Goal: Task Accomplishment & Management: Complete application form

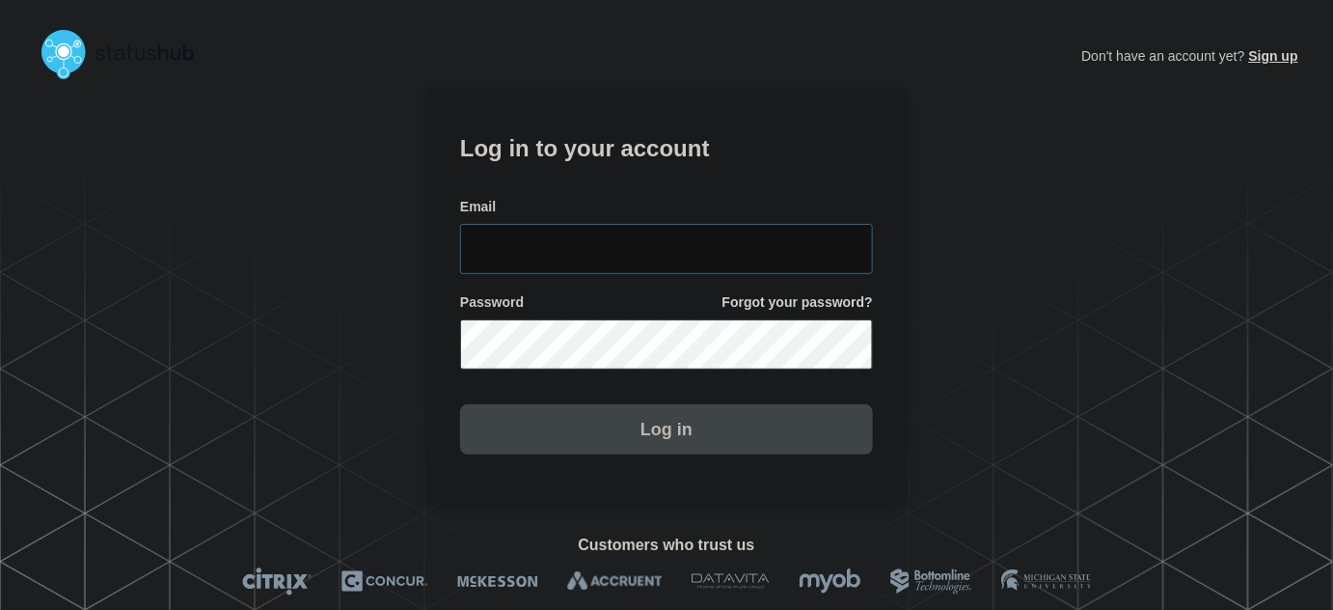
type input "tyler.wolkey@conexon.us"
click at [676, 236] on input "tyler.wolkey@conexon.us" at bounding box center [666, 249] width 413 height 50
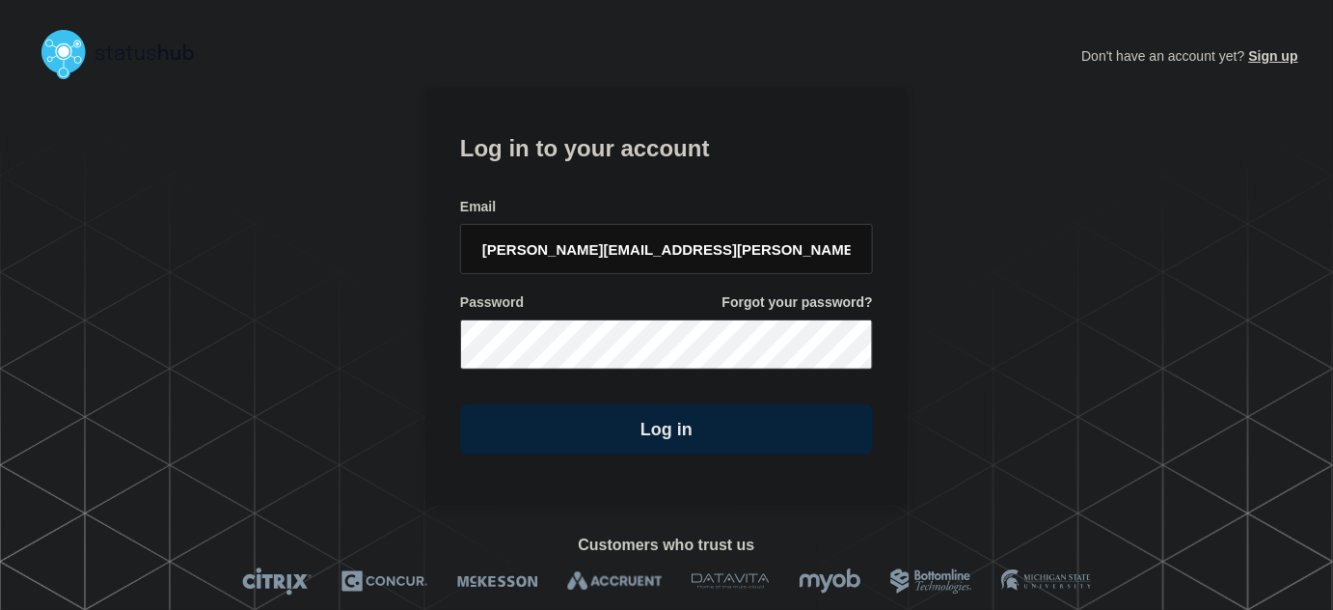
drag, startPoint x: 688, startPoint y: 176, endPoint x: 711, endPoint y: 195, distance: 30.1
click at [690, 178] on form "Log in to your account Email tyler.wolkey@conexon.us Password Forgot your passw…" at bounding box center [666, 291] width 413 height 326
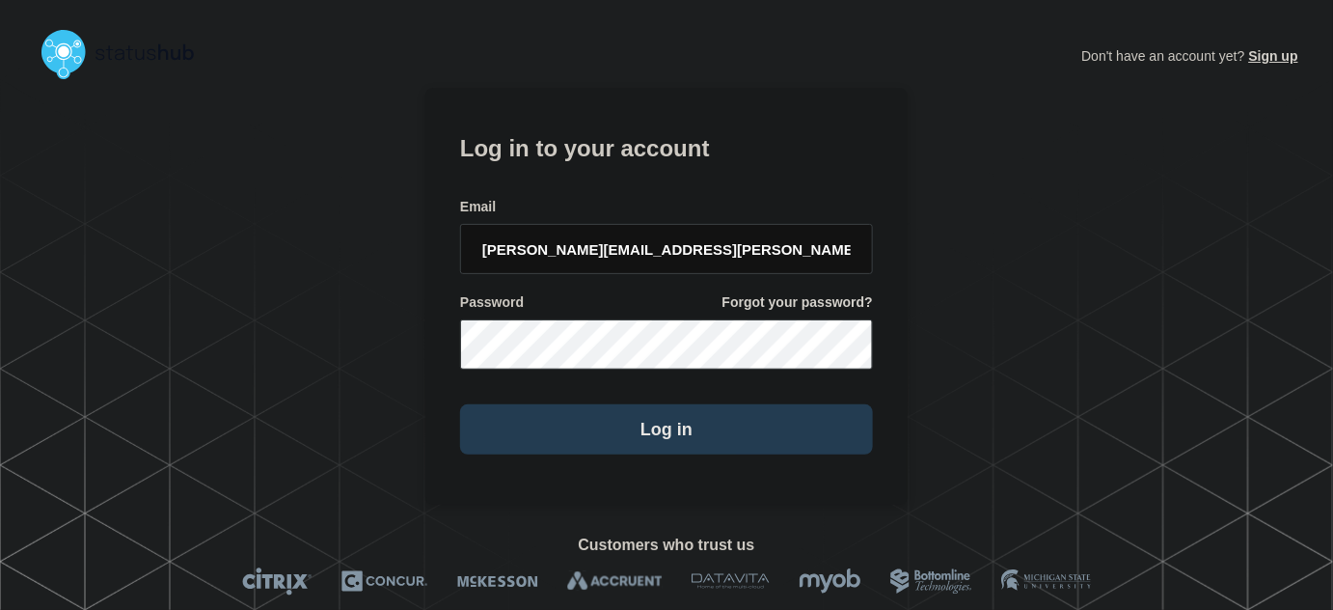
click at [664, 430] on button "Log in" at bounding box center [666, 429] width 413 height 50
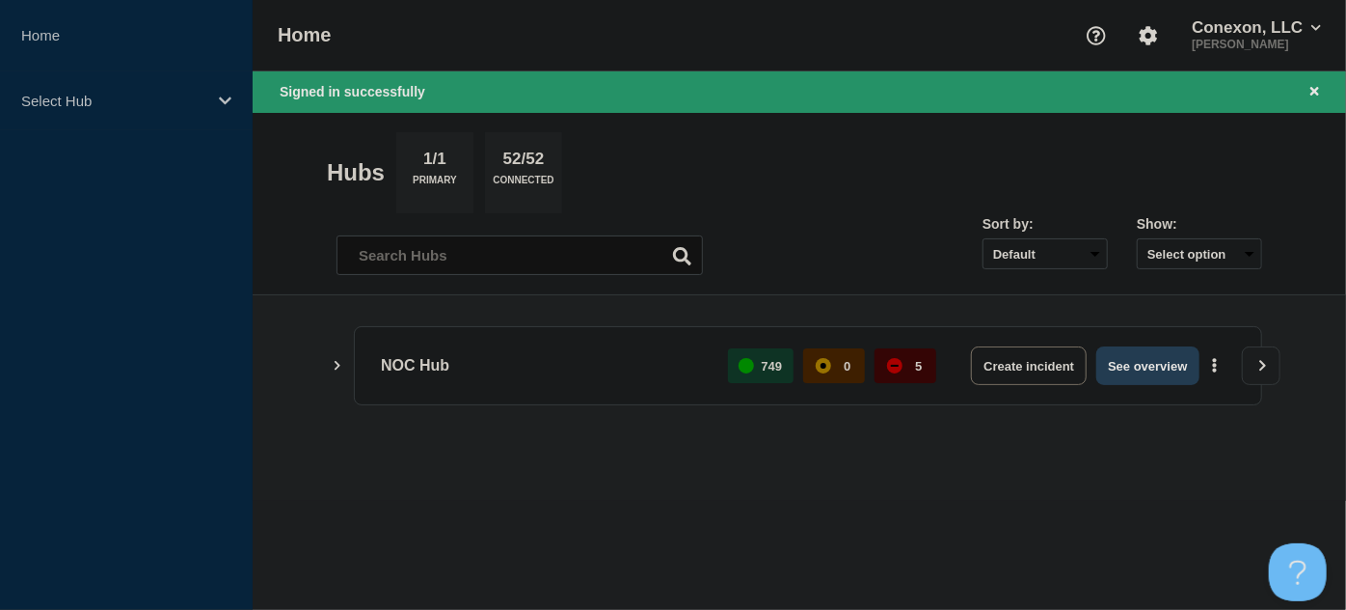
click at [1125, 367] on button "See overview" at bounding box center [1148, 365] width 102 height 39
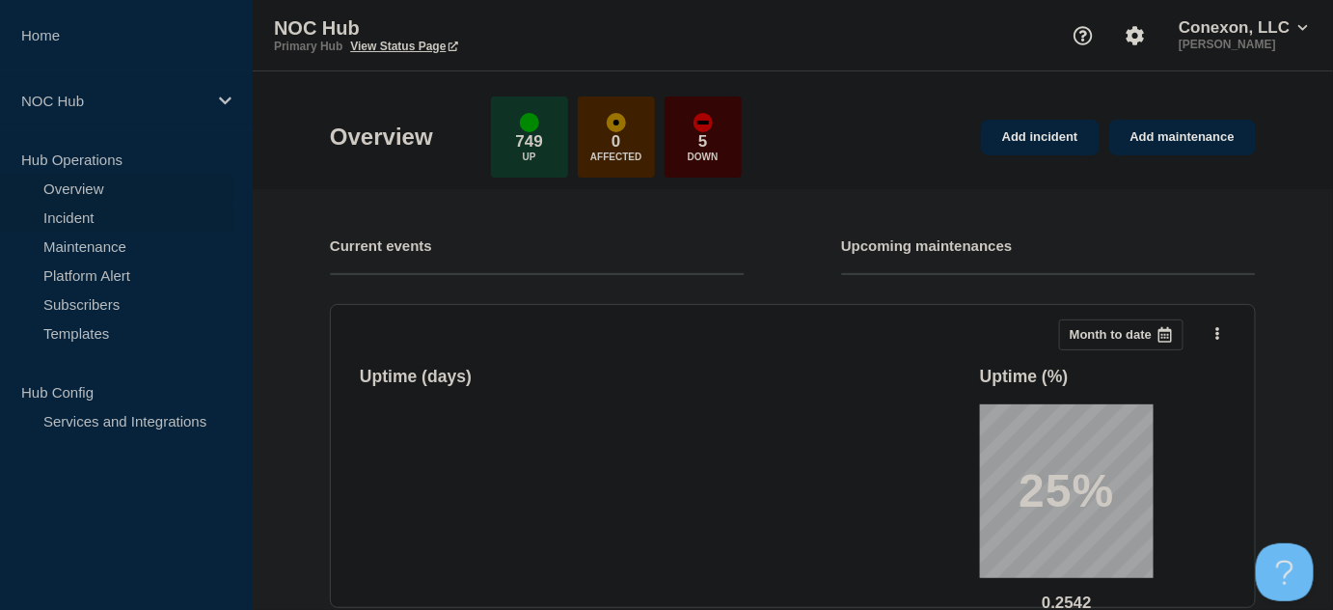
click at [82, 210] on link "Incident" at bounding box center [116, 217] width 233 height 29
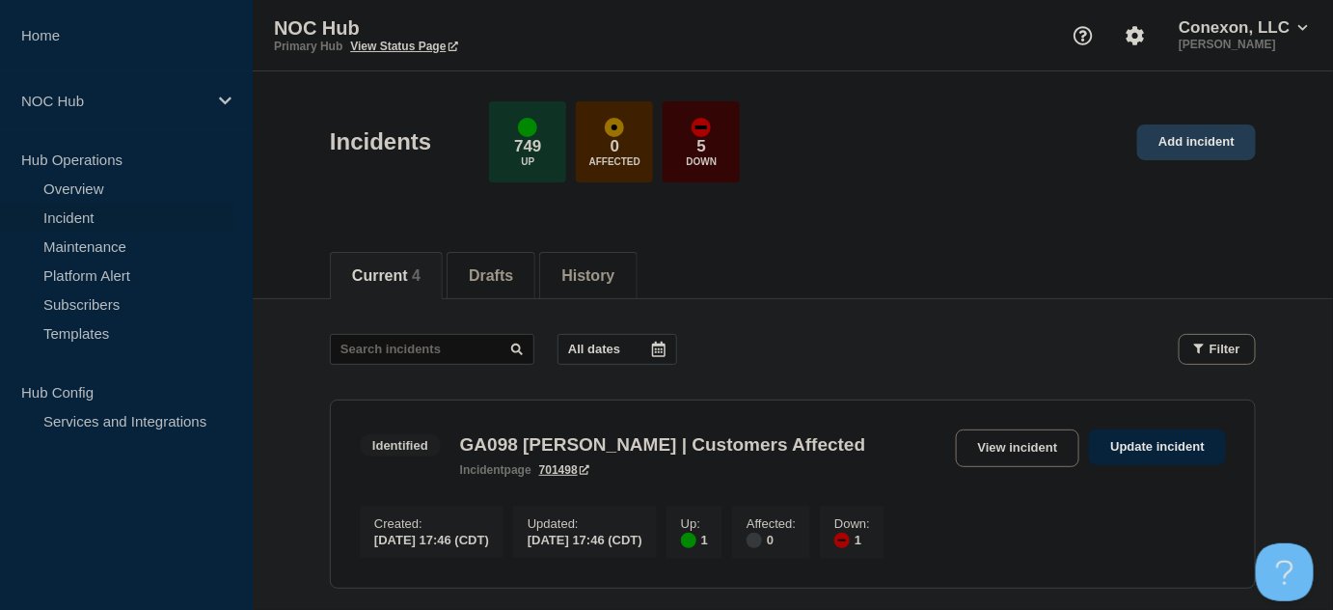
click at [1170, 138] on link "Add incident" at bounding box center [1196, 142] width 119 height 36
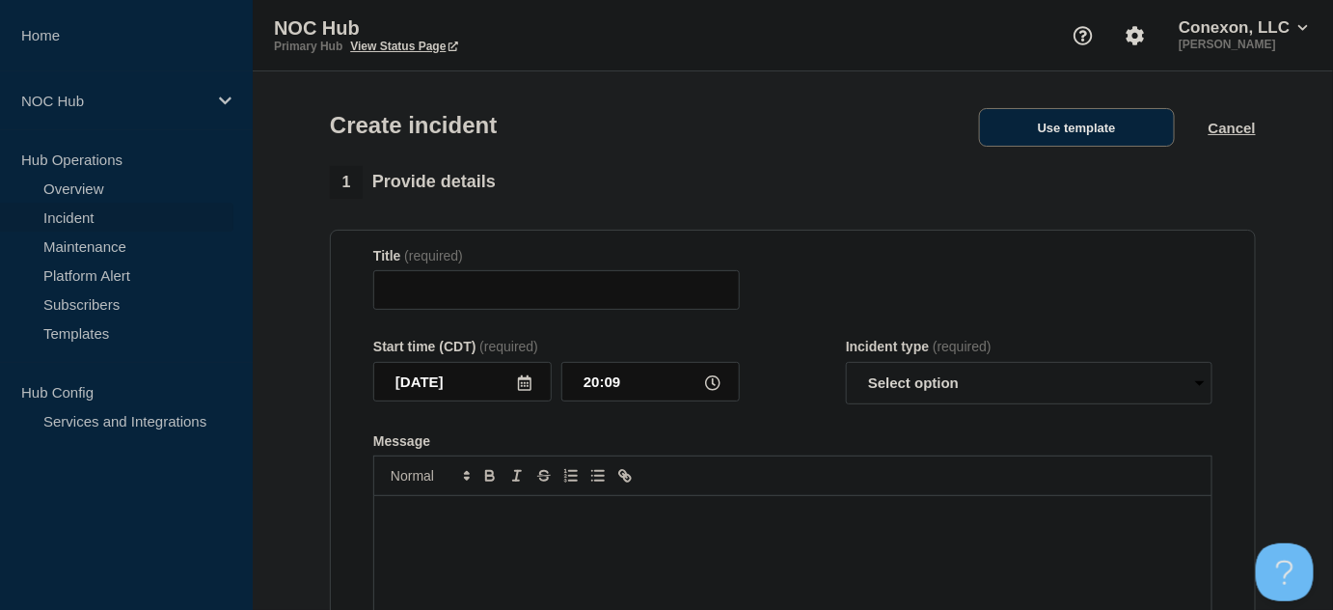
click at [1000, 144] on button "Use template" at bounding box center [1077, 127] width 196 height 39
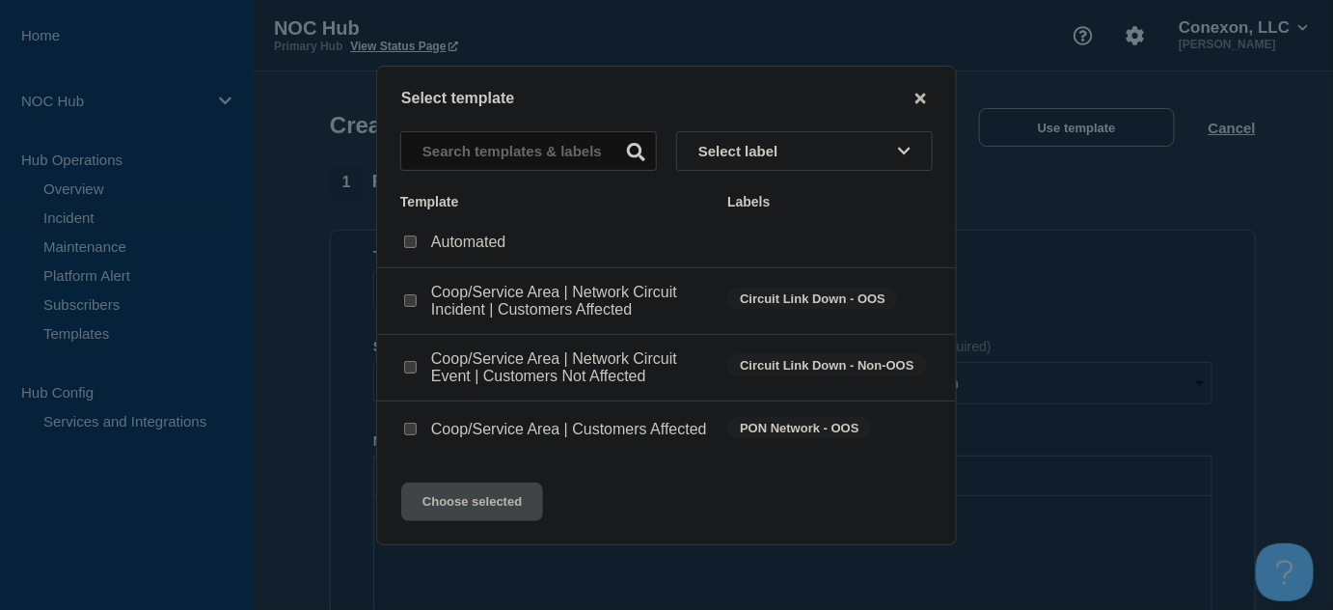
click at [407, 434] on input "Coop/Service Area | Customers Affected checkbox" at bounding box center [410, 428] width 13 height 13
checkbox input "true"
drag, startPoint x: 491, startPoint y: 500, endPoint x: 538, endPoint y: 488, distance: 48.7
click at [491, 501] on button "Choose selected" at bounding box center [472, 501] width 142 height 39
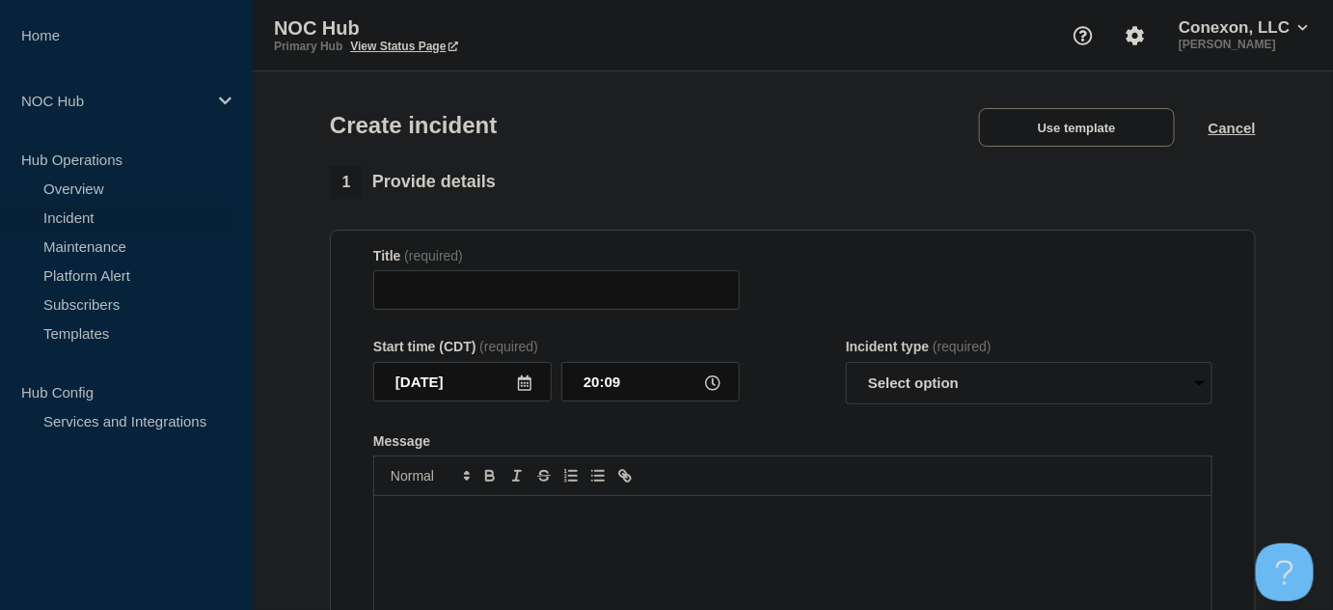
type input "Coop/Service Area | Customers Affected"
select select "investigating"
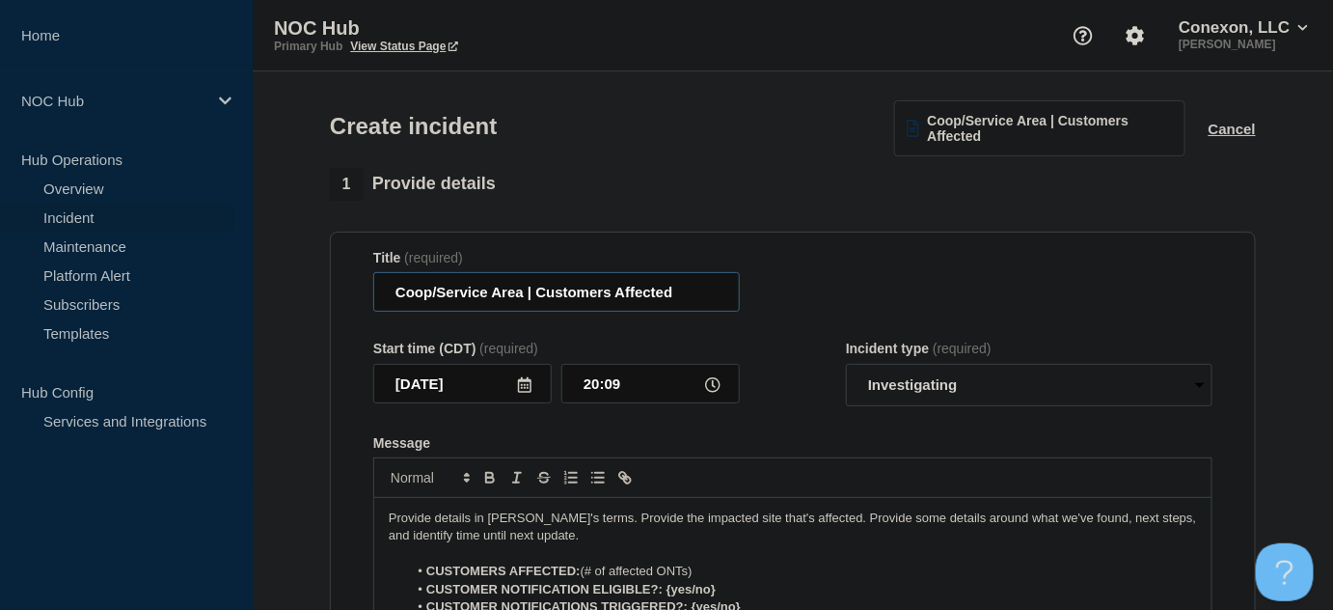
drag, startPoint x: 523, startPoint y: 289, endPoint x: 345, endPoint y: 299, distance: 177.7
click at [345, 299] on section "Title (required) Coop/Service Area | Customers Affected Start time (CDT) (requi…" at bounding box center [793, 490] width 926 height 518
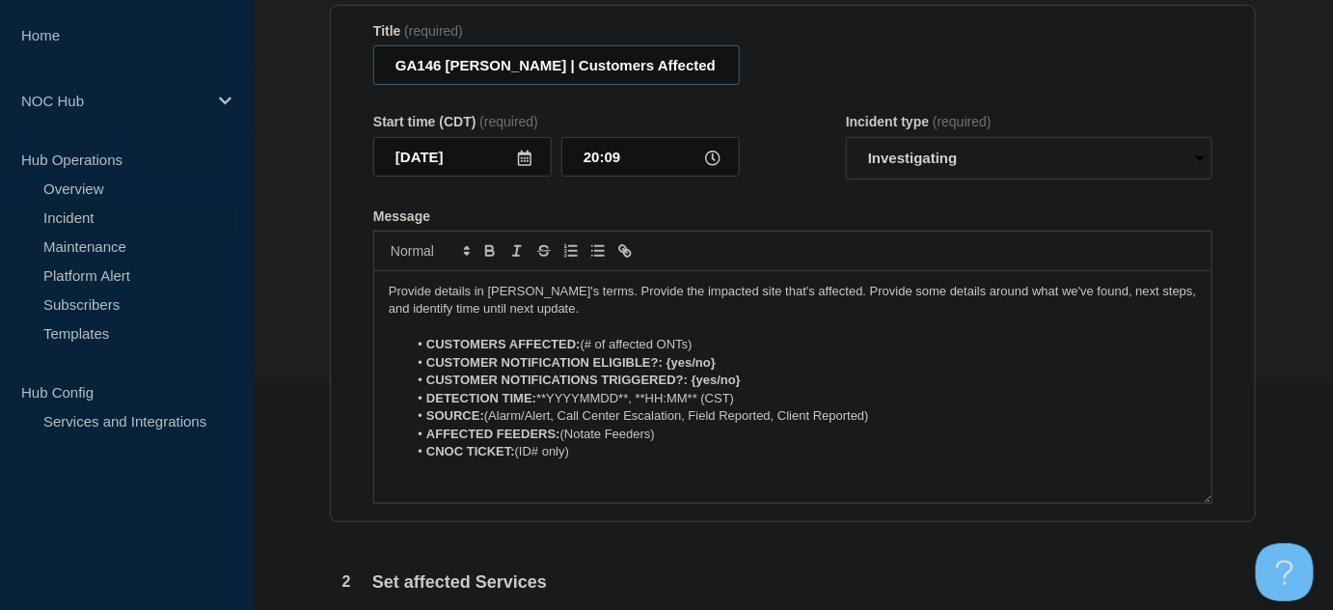
scroll to position [262, 0]
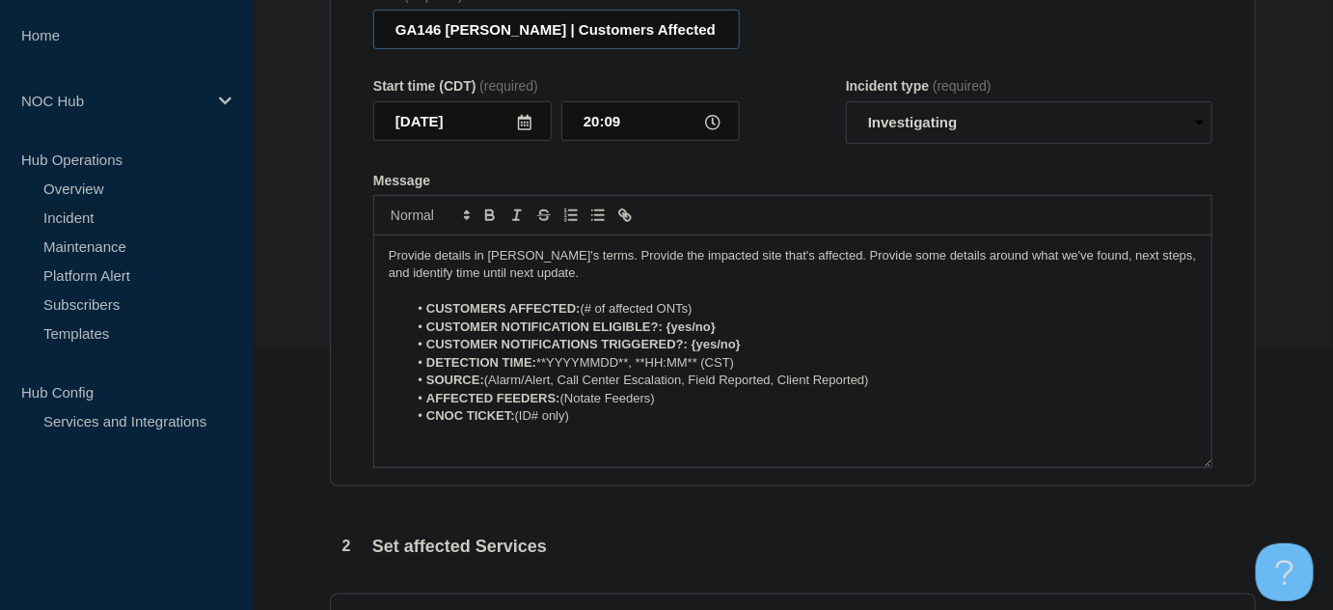
type input "GA146 [PERSON_NAME] | Customers Affected"
click at [961, 115] on select "Select option Investigating Identified Monitoring" at bounding box center [1029, 122] width 366 height 42
click at [846, 102] on select "Select option Investigating Identified Monitoring" at bounding box center [1029, 122] width 366 height 42
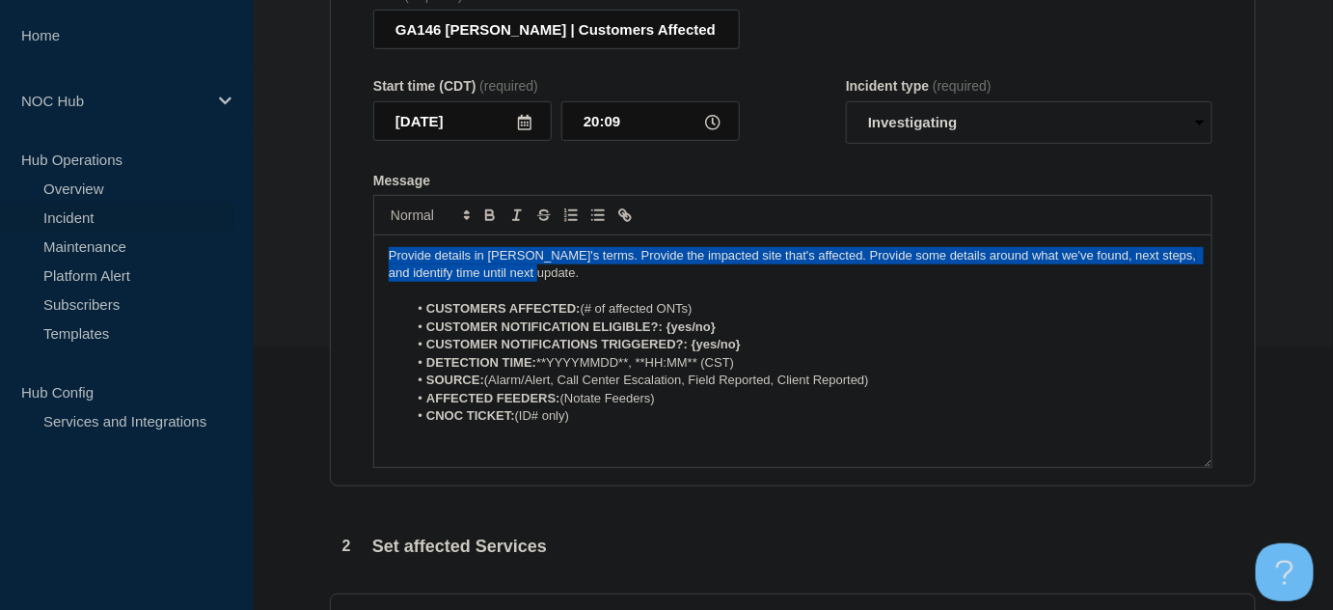
drag, startPoint x: 426, startPoint y: 246, endPoint x: 293, endPoint y: 222, distance: 135.3
click at [293, 222] on section "1 Provide details Title (required) GA146 Lester | Customers Affected Start time…" at bounding box center [793, 457] width 1080 height 1104
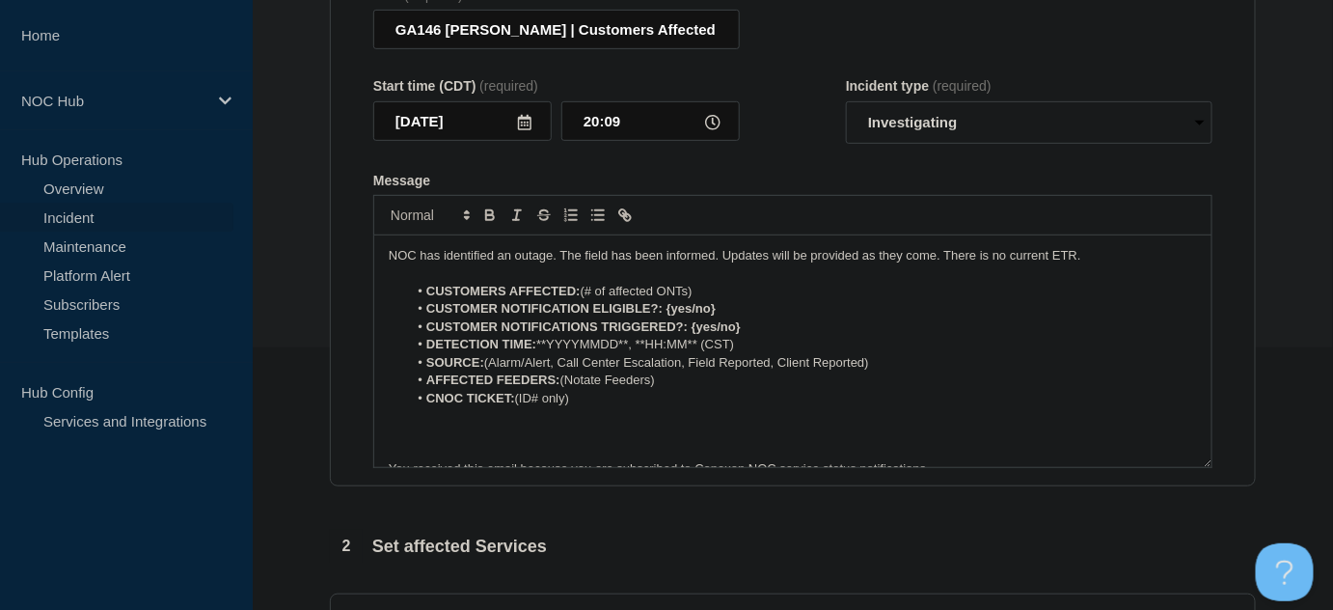
drag, startPoint x: 586, startPoint y: 287, endPoint x: 730, endPoint y: 292, distance: 143.8
click at [727, 292] on li "CUSTOMERS AFFECTED: (# of affected ONTs)" at bounding box center [803, 291] width 790 height 17
drag, startPoint x: 665, startPoint y: 308, endPoint x: 766, endPoint y: 294, distance: 101.2
click at [768, 305] on li "CUSTOMER NOTIFICATION ELIGIBLE?: {yes/no}" at bounding box center [803, 308] width 790 height 17
drag, startPoint x: 688, startPoint y: 327, endPoint x: 795, endPoint y: 318, distance: 107.4
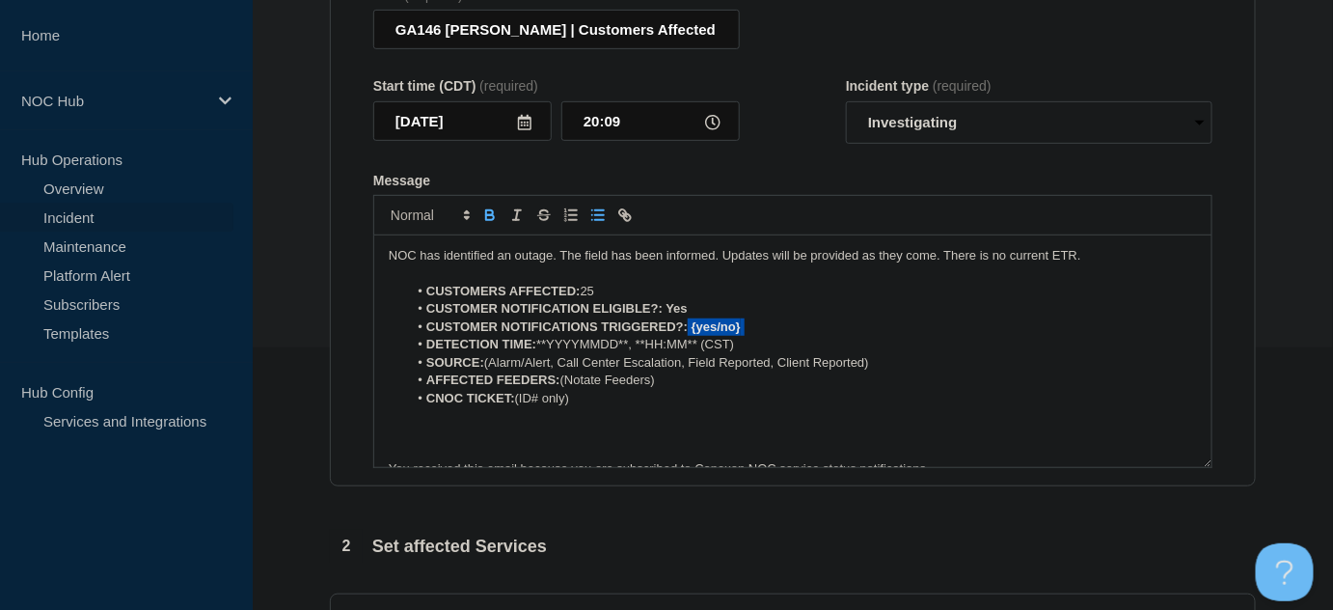
click at [795, 318] on ol "CUSTOMERS AFFECTED: 25 CUSTOMER NOTIFICATION ELIGIBLE?: Yes CUSTOMER NOTIFICATI…" at bounding box center [793, 345] width 808 height 124
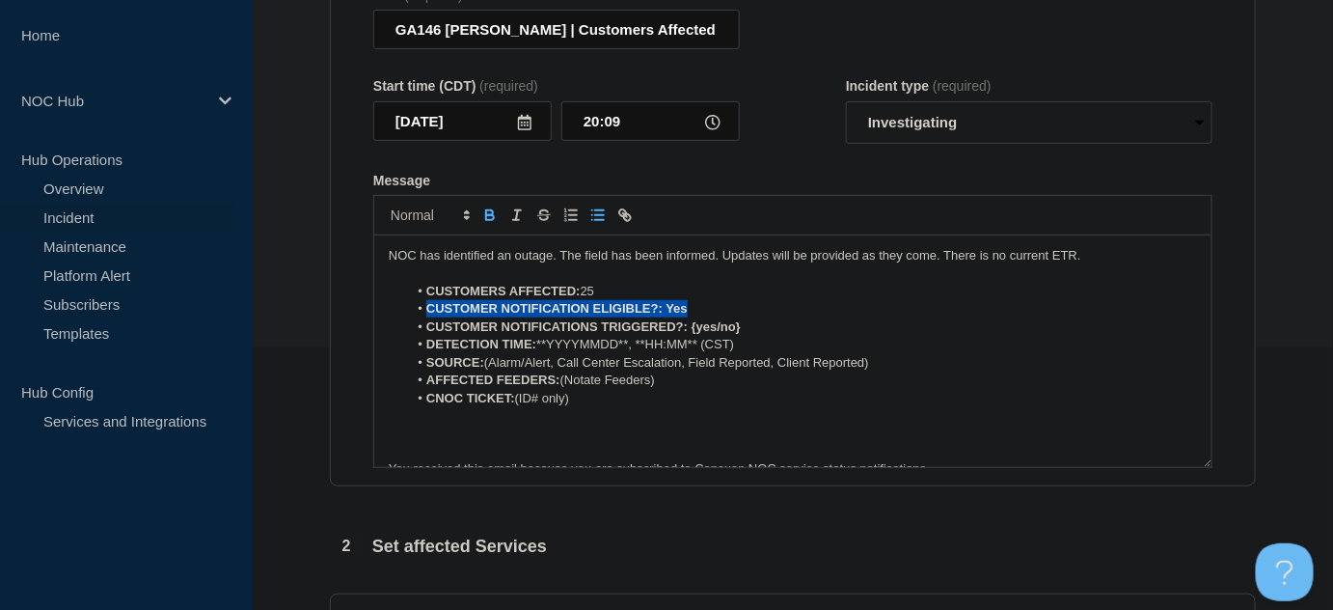
click at [730, 312] on li "CUSTOMER NOTIFICATION ELIGIBLE?: Yes" at bounding box center [803, 308] width 790 height 17
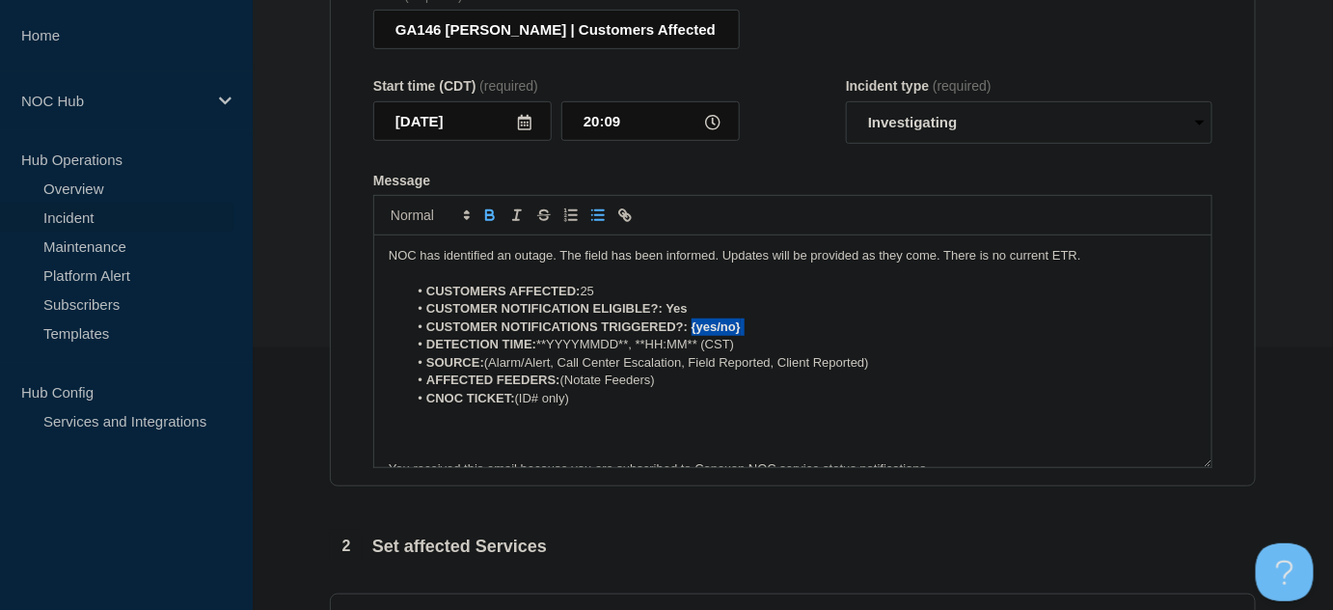
drag, startPoint x: 690, startPoint y: 326, endPoint x: 748, endPoint y: 326, distance: 58.8
click at [748, 326] on li "CUSTOMER NOTIFICATIONS TRIGGERED?: {yes/no}" at bounding box center [803, 326] width 790 height 17
drag, startPoint x: 747, startPoint y: 348, endPoint x: 539, endPoint y: 354, distance: 208.4
click at [539, 354] on ol "CUSTOMERS AFFECTED: 25 CUSTOMER NOTIFICATION ELIGIBLE?: Yes CUSTOMER NOTIFICATI…" at bounding box center [793, 345] width 808 height 124
drag, startPoint x: 485, startPoint y: 365, endPoint x: 891, endPoint y: 361, distance: 406.0
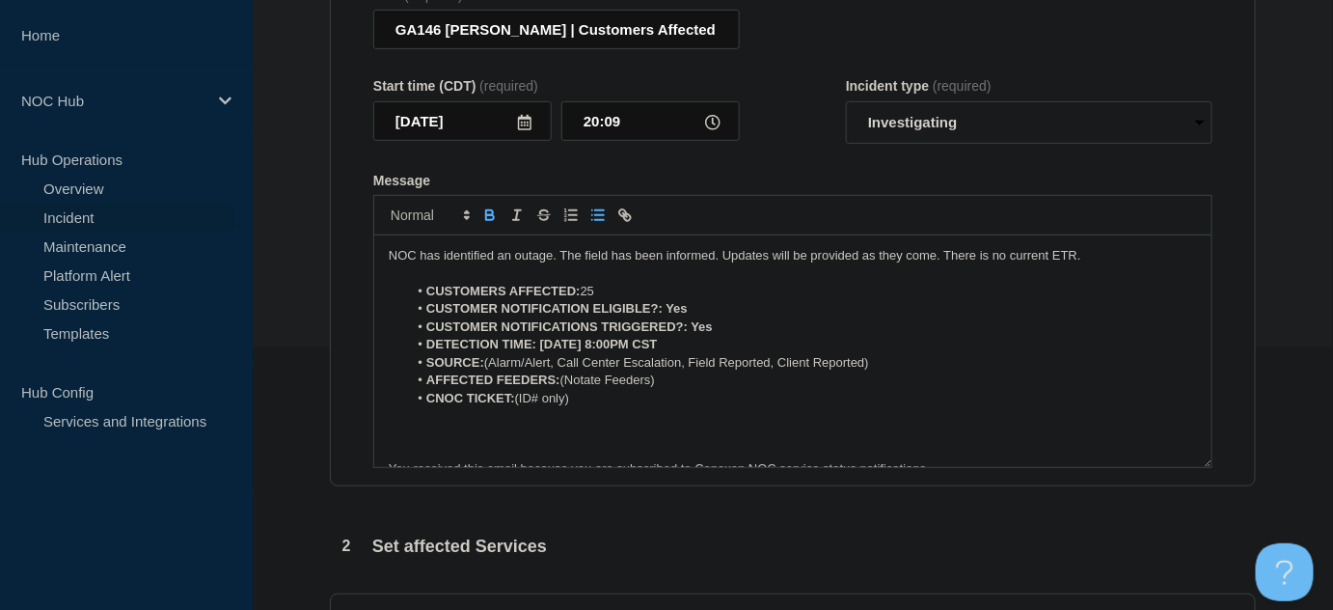
click at [891, 361] on li "SOURCE: (Alarm/Alert, Call Center Escalation, Field Reported, Client Reported)" at bounding box center [803, 362] width 790 height 17
click at [884, 361] on li "SOURCE: (Alarm/Alert, Call Center Escalation, Field Reported, Client Reported)" at bounding box center [803, 362] width 790 height 17
drag, startPoint x: 880, startPoint y: 361, endPoint x: 490, endPoint y: 362, distance: 389.6
click at [490, 362] on li "SOURCE: (Alarm/Alert, Call Center Escalation, Field Reported, Client Reported)" at bounding box center [803, 362] width 790 height 17
drag, startPoint x: 564, startPoint y: 381, endPoint x: 708, endPoint y: 374, distance: 143.9
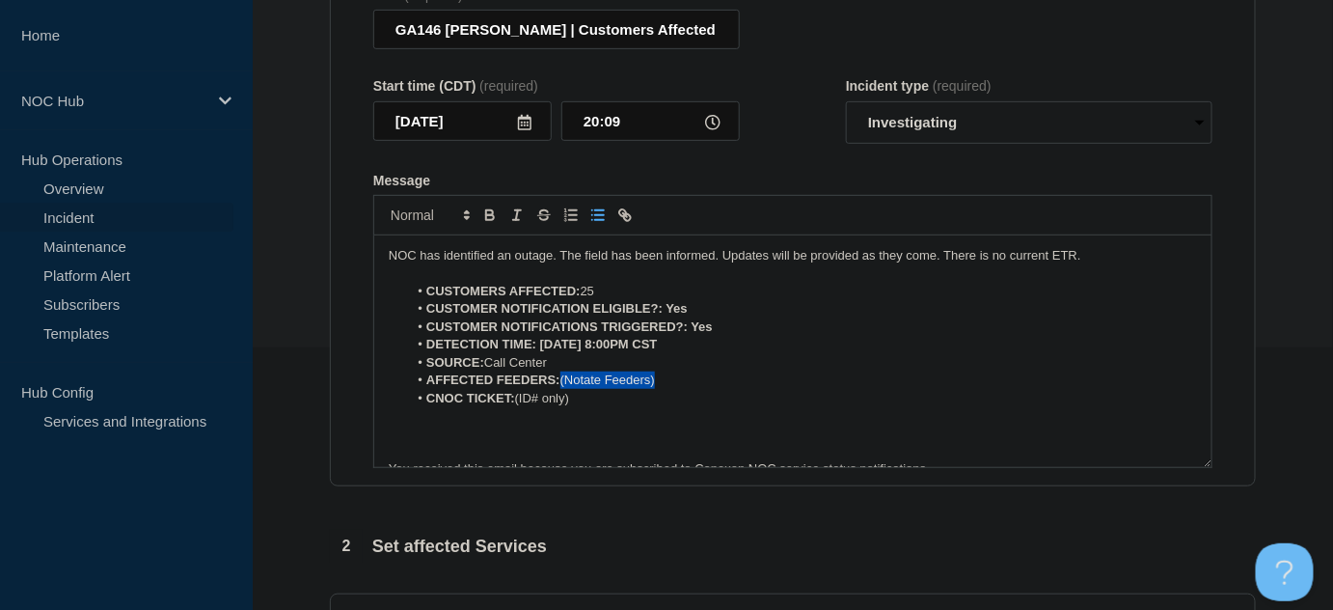
click at [707, 380] on li "AFFECTED FEEDERS: (Notate Feeders)" at bounding box center [803, 379] width 790 height 17
drag, startPoint x: 517, startPoint y: 403, endPoint x: 634, endPoint y: 400, distance: 116.7
click at [634, 400] on li "CNOC TICKET: (ID# only)" at bounding box center [803, 398] width 790 height 17
click at [528, 431] on p "Message" at bounding box center [793, 433] width 808 height 17
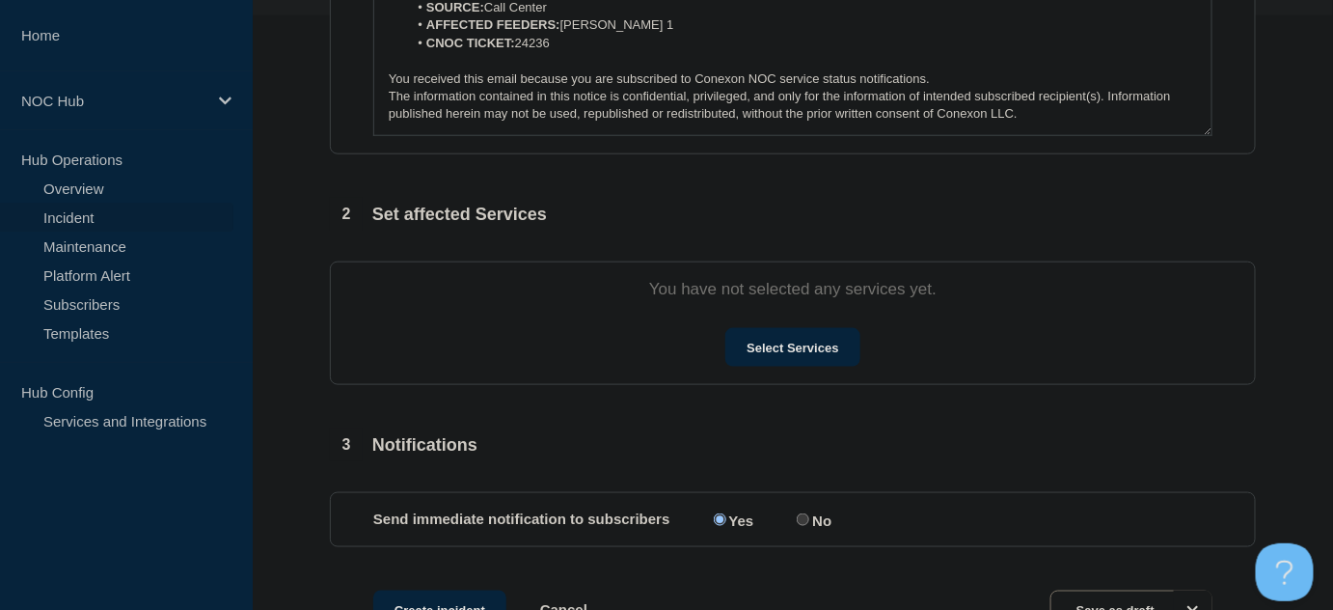
scroll to position [613, 0]
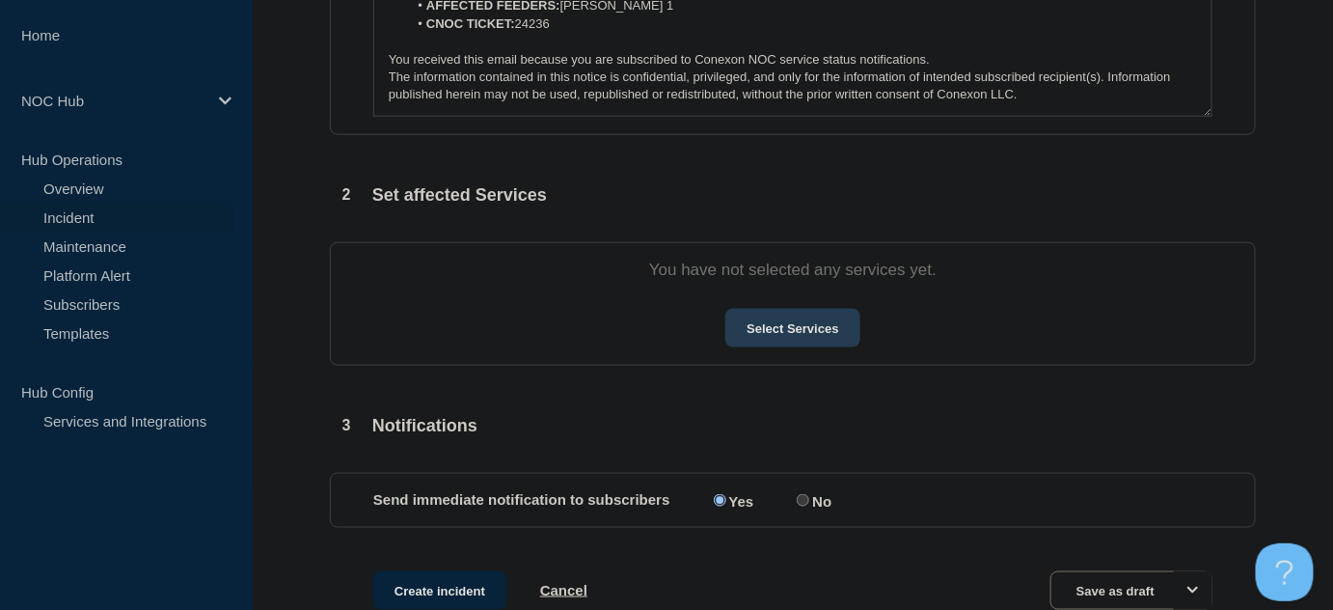
click at [789, 336] on button "Select Services" at bounding box center [792, 328] width 134 height 39
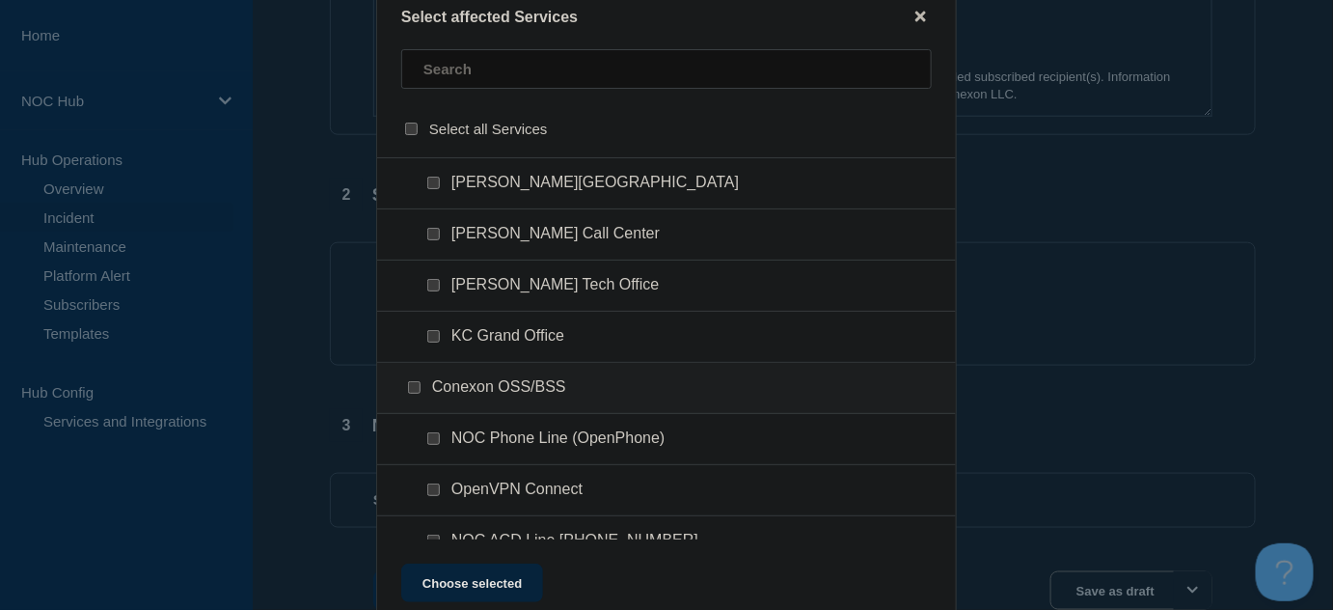
scroll to position [0, 0]
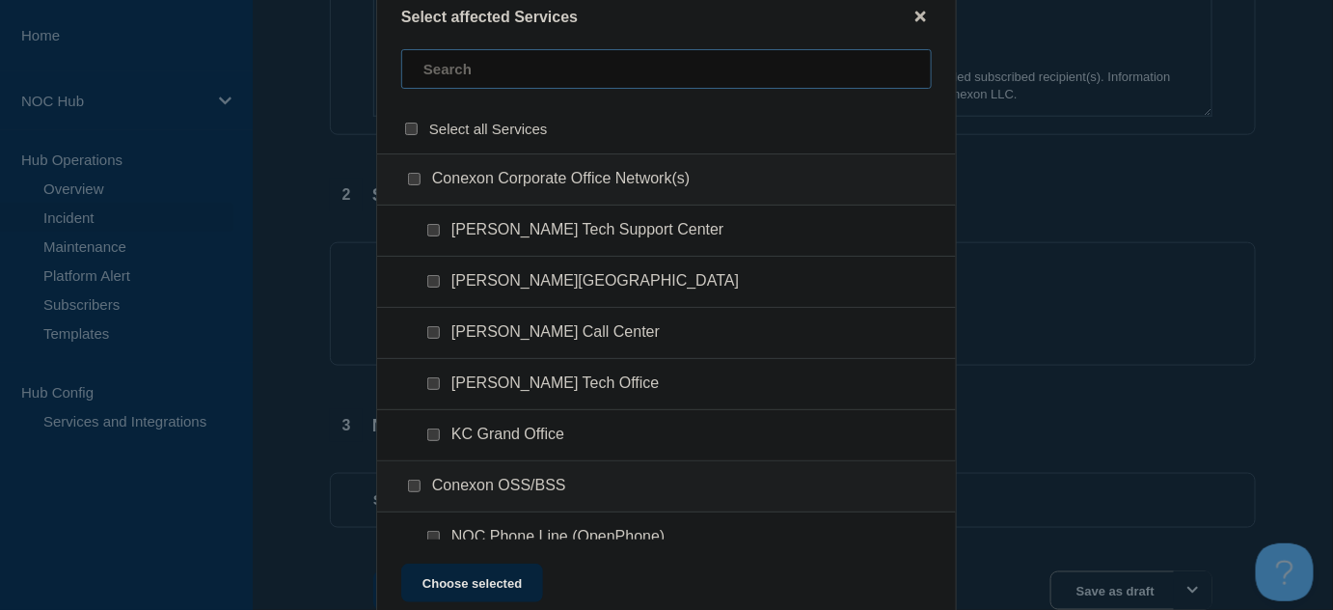
click at [486, 82] on input "text" at bounding box center [666, 69] width 530 height 40
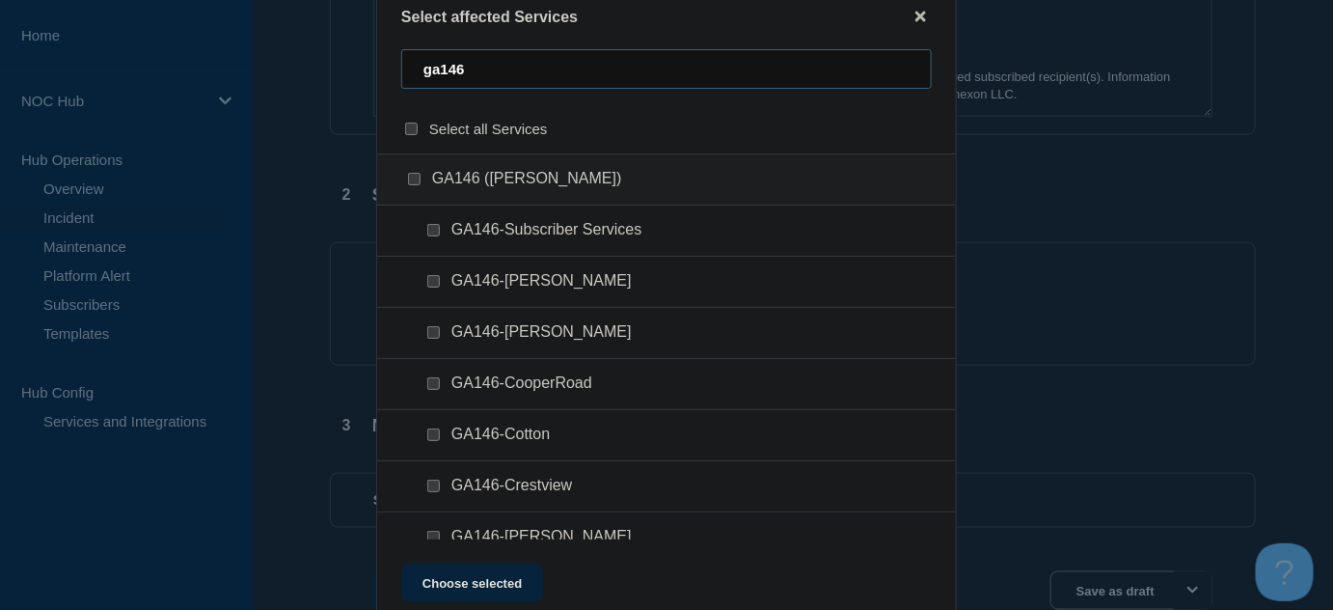
type input "ga146"
click at [434, 233] on input "GA146-Subscriber Services checkbox" at bounding box center [433, 230] width 13 height 13
checkbox input "true"
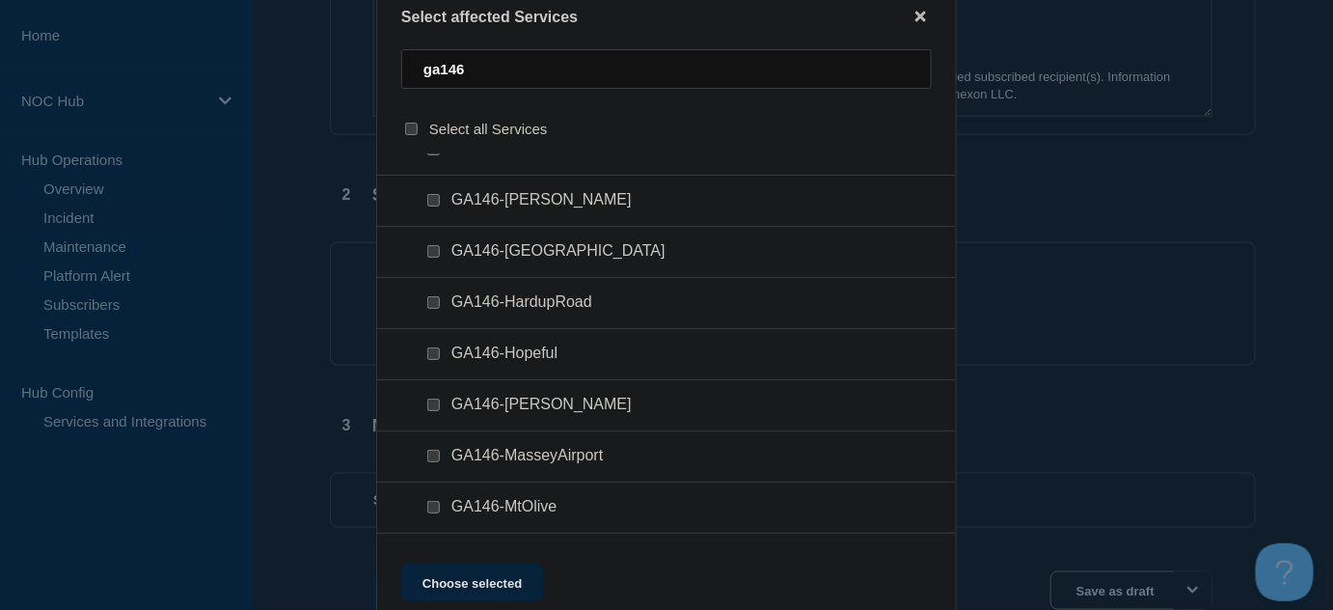
scroll to position [350, 0]
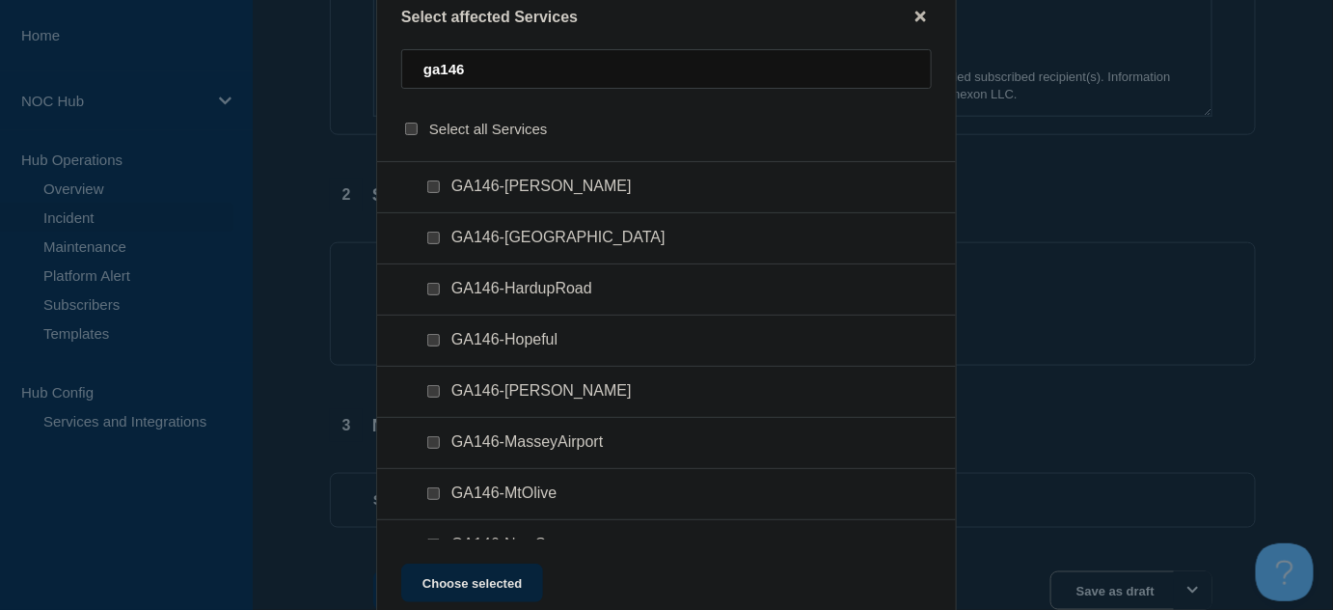
drag, startPoint x: 437, startPoint y: 389, endPoint x: 461, endPoint y: 455, distance: 70.8
click at [437, 390] on input "GA146-Lester checkbox" at bounding box center [433, 391] width 13 height 13
checkbox input "true"
click at [481, 595] on button "Choose selected" at bounding box center [472, 582] width 142 height 39
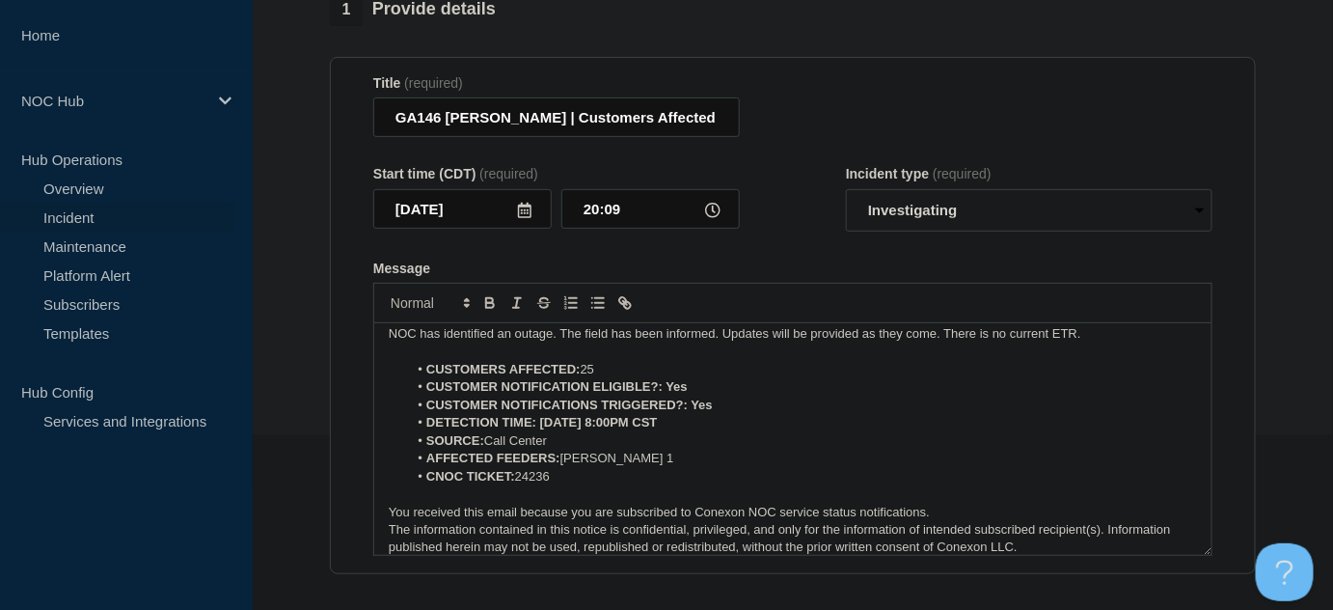
scroll to position [0, 0]
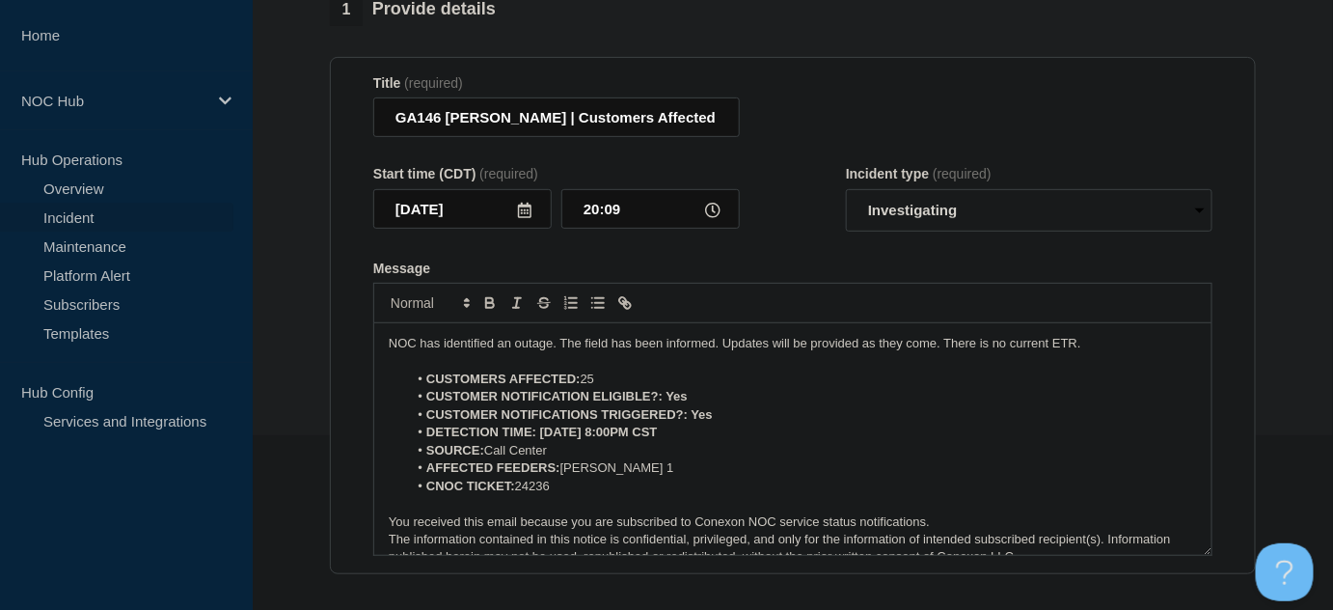
click at [712, 345] on p "NOC has identified an outage. The field has been informed. Updates will be prov…" at bounding box center [793, 343] width 808 height 17
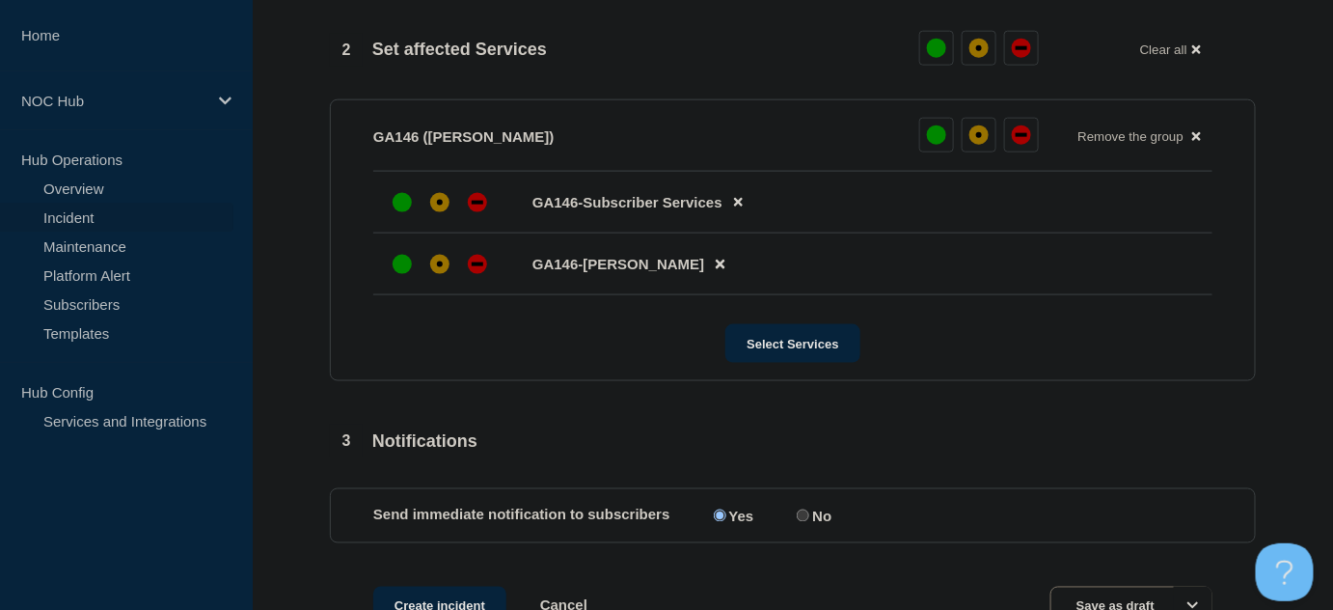
scroll to position [789, 0]
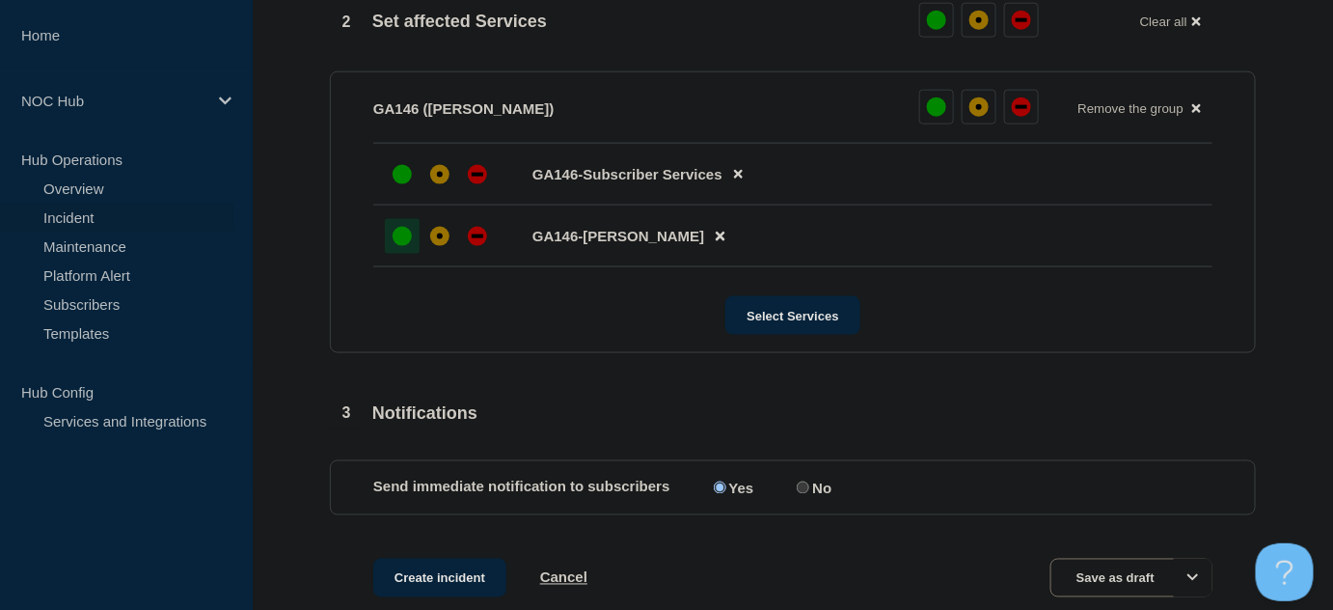
click at [411, 245] on div at bounding box center [402, 236] width 35 height 35
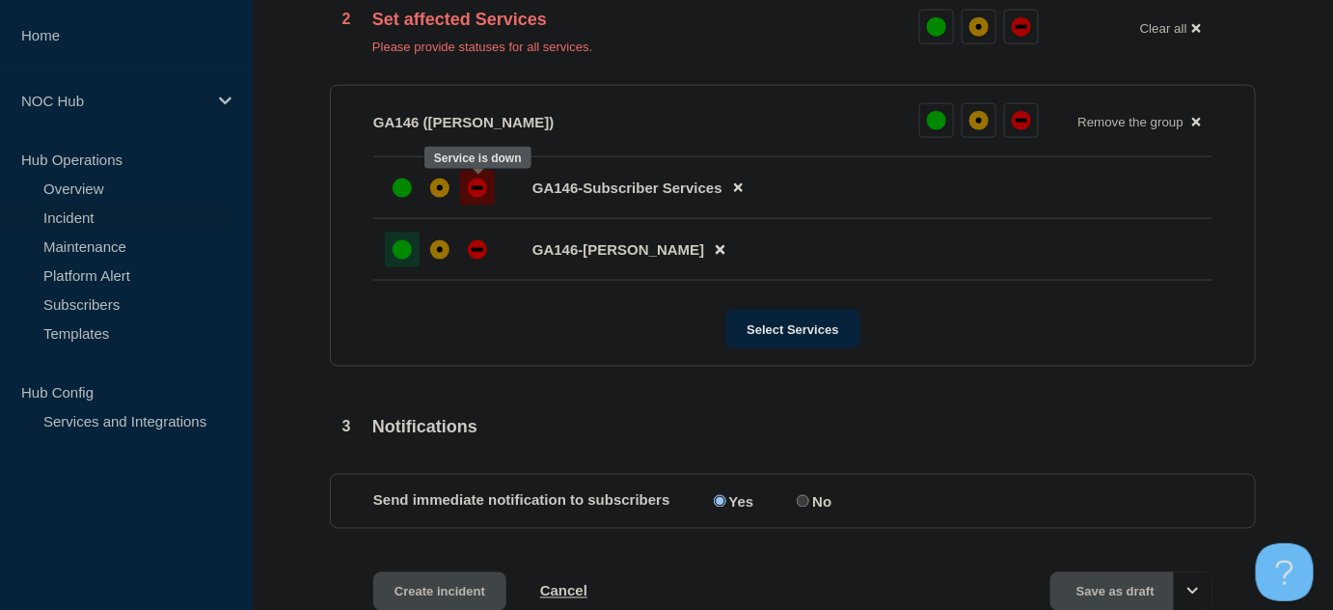
click at [483, 182] on div "down" at bounding box center [477, 187] width 19 height 19
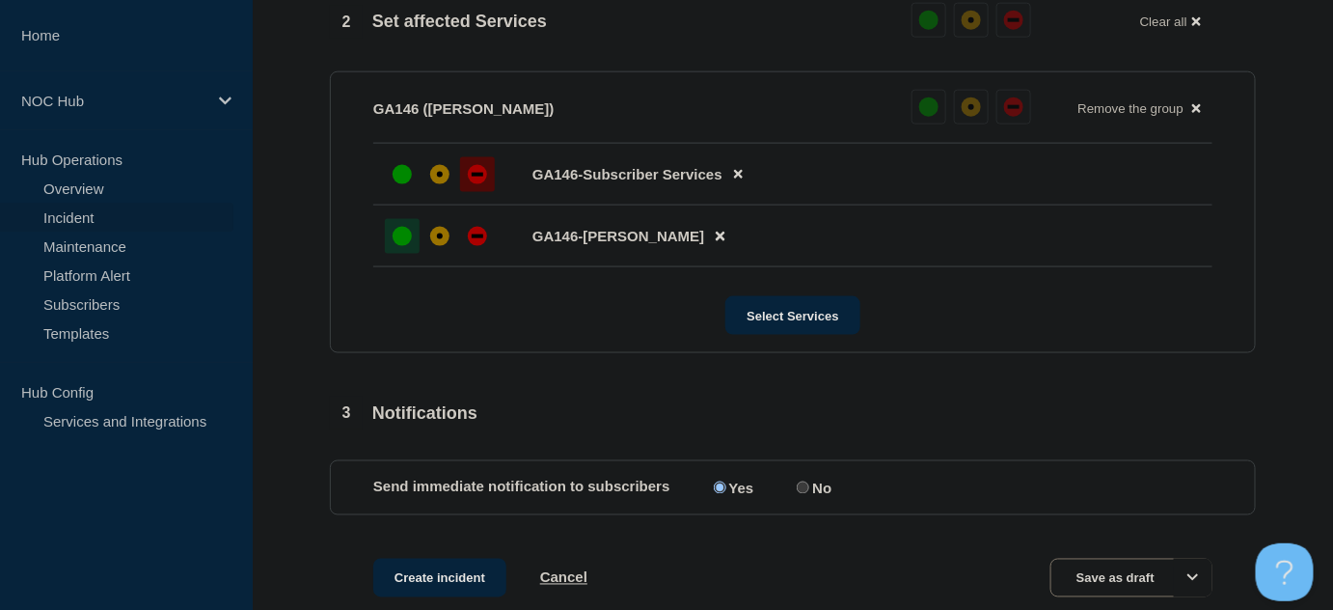
click at [360, 319] on section "GA146 (Mitchell) Reset Remove the group Remove GA146-Subscriber Services GA146-…" at bounding box center [793, 212] width 926 height 282
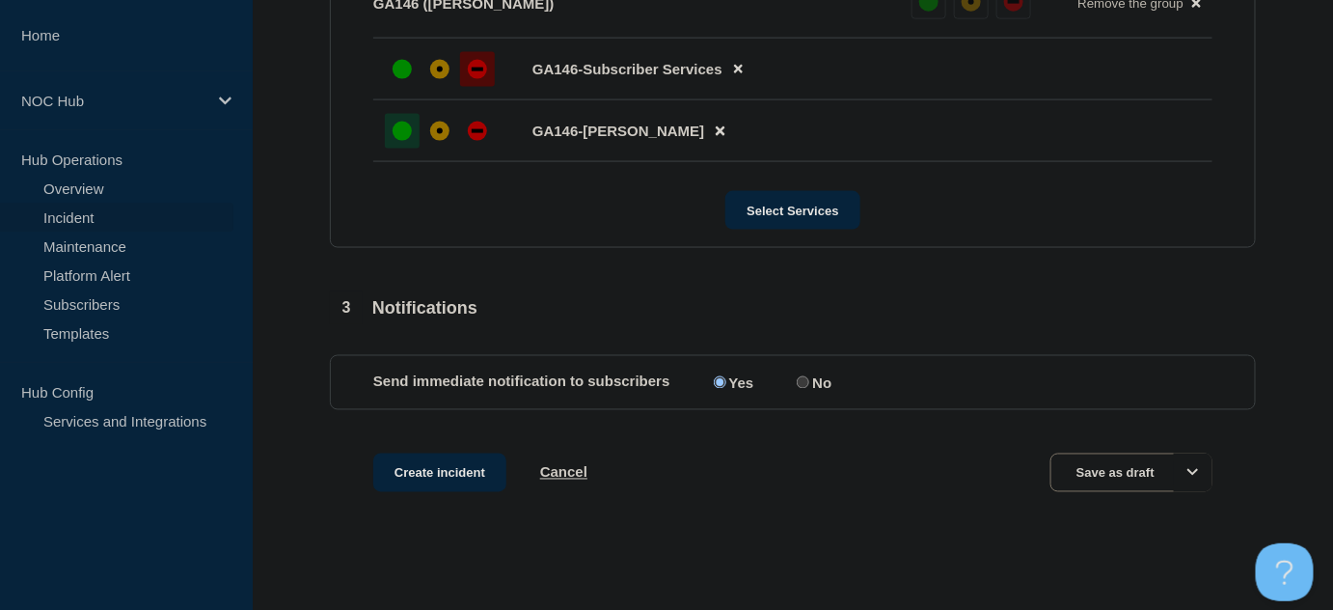
scroll to position [906, 0]
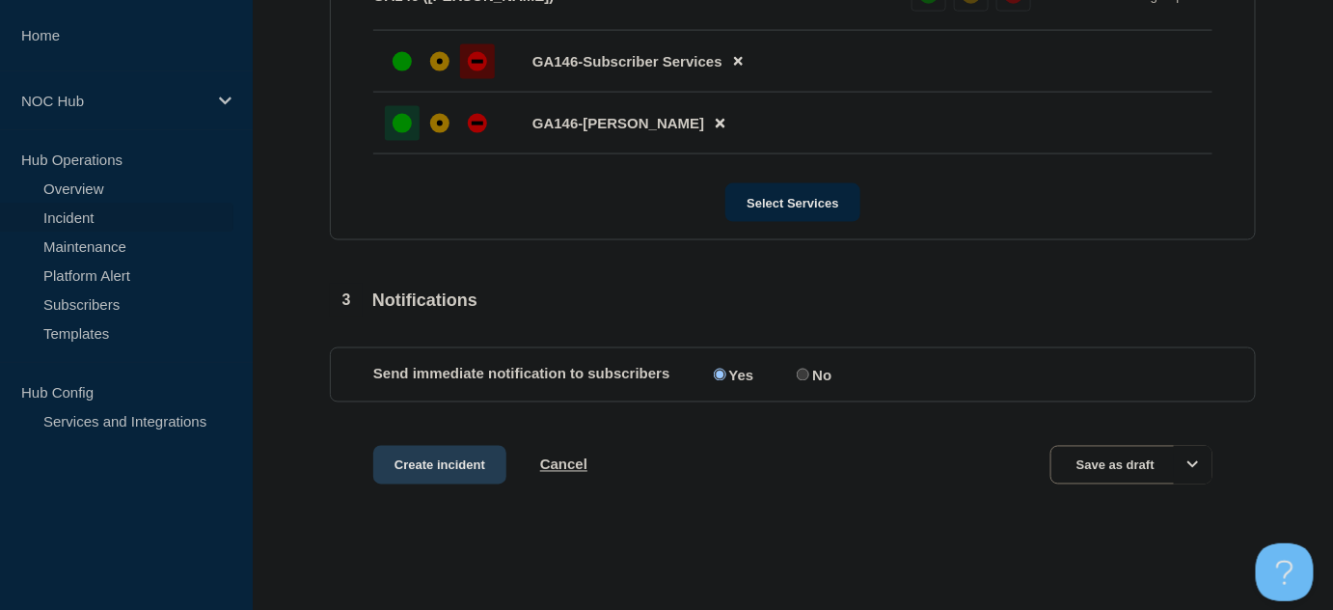
click at [436, 472] on button "Create incident" at bounding box center [439, 465] width 133 height 39
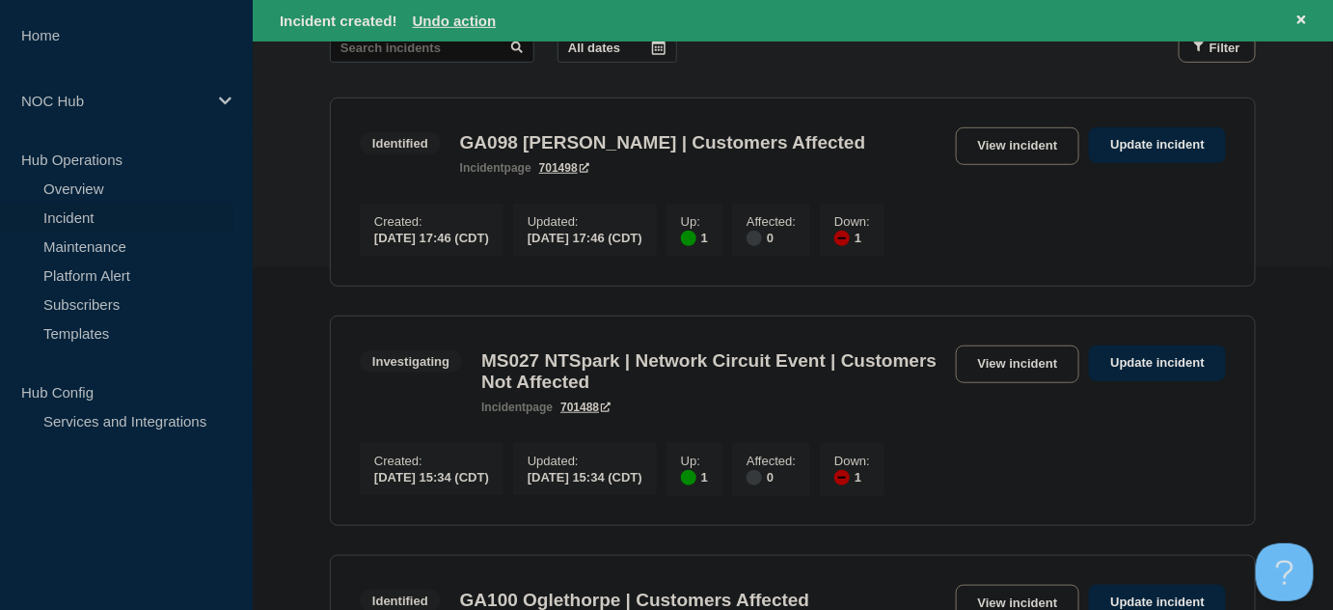
scroll to position [438, 0]
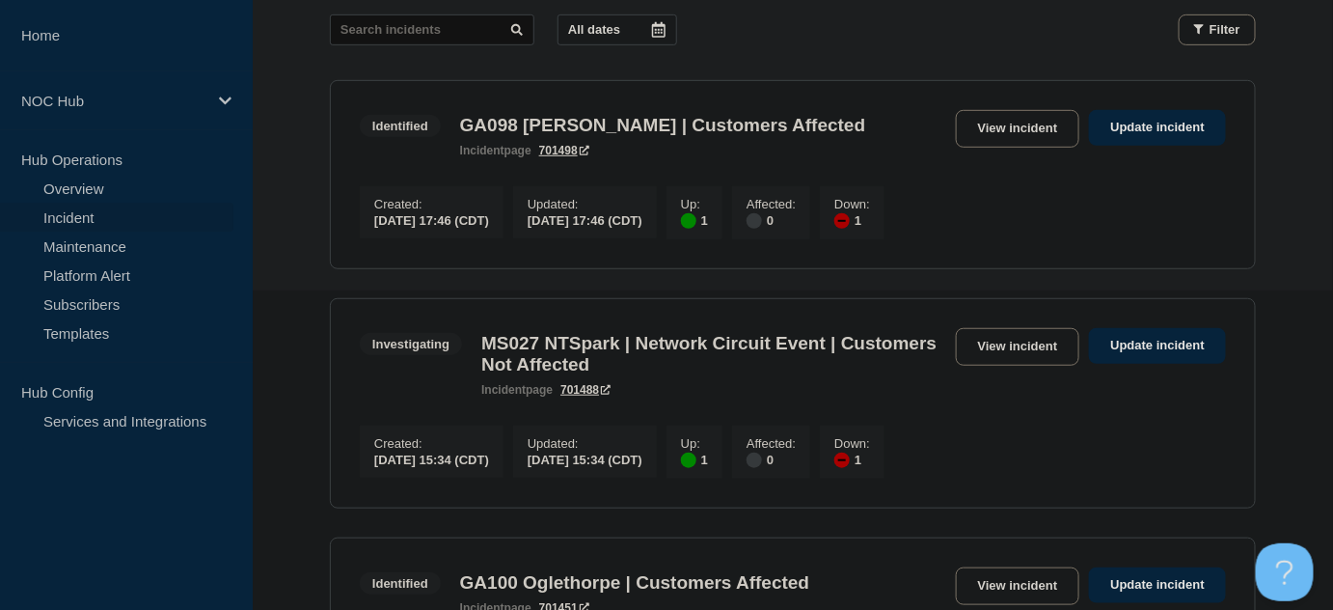
scroll to position [350, 0]
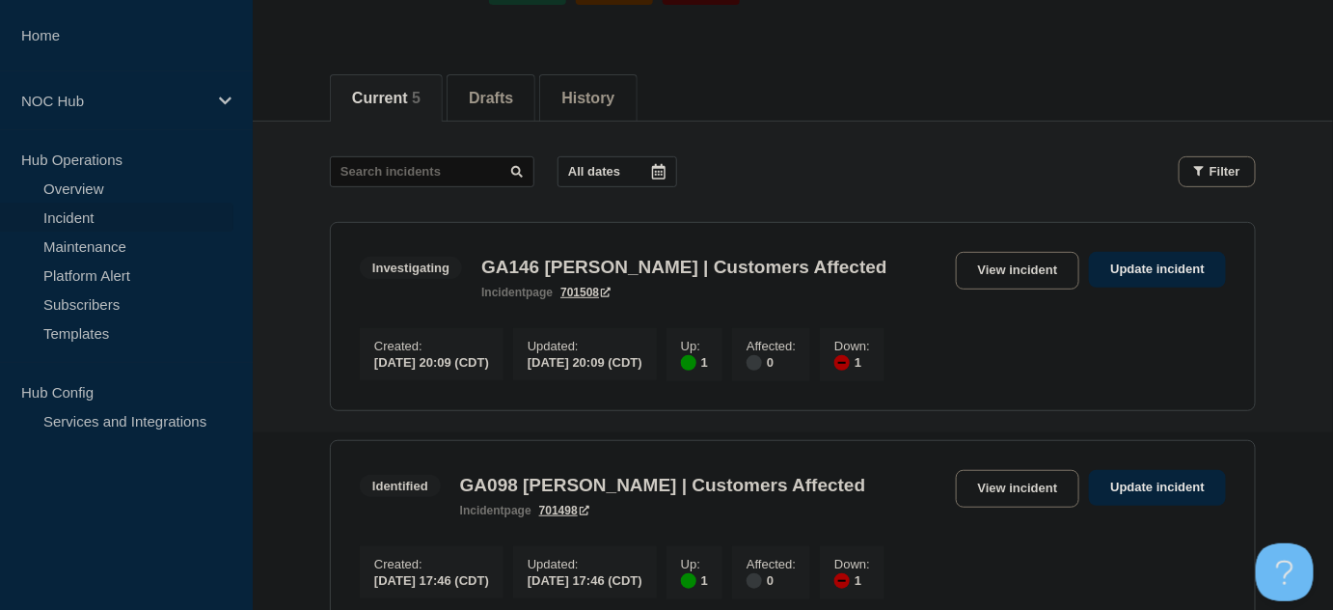
scroll to position [175, 0]
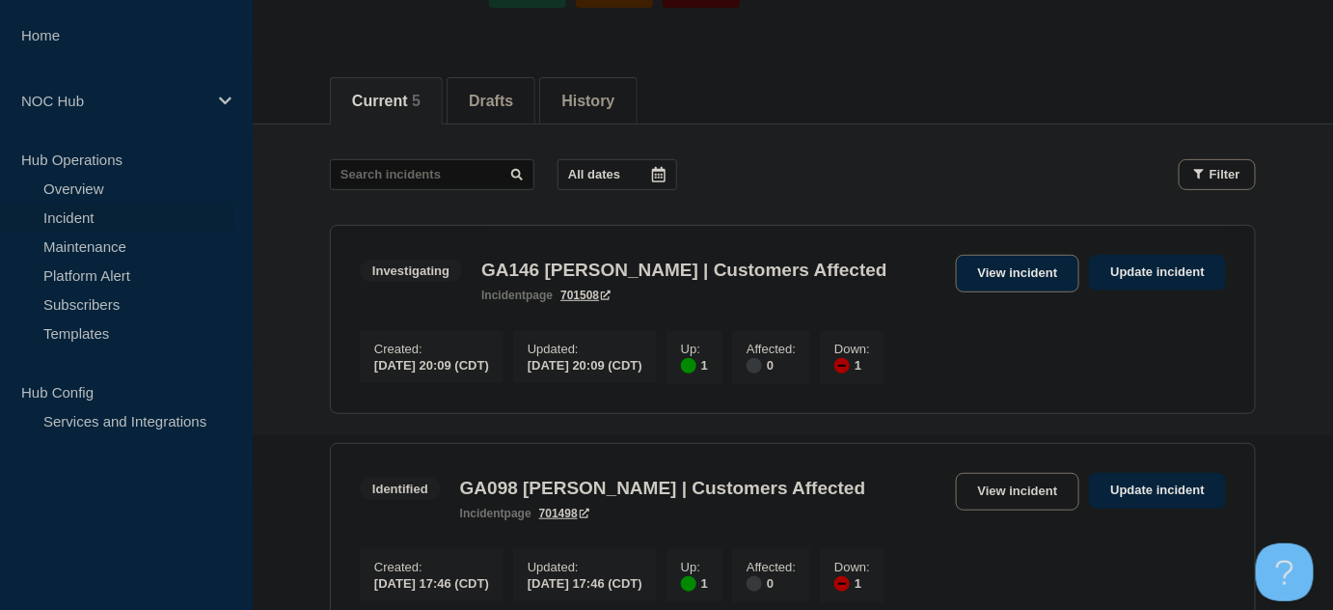
click at [1023, 268] on link "View incident" at bounding box center [1018, 274] width 124 height 38
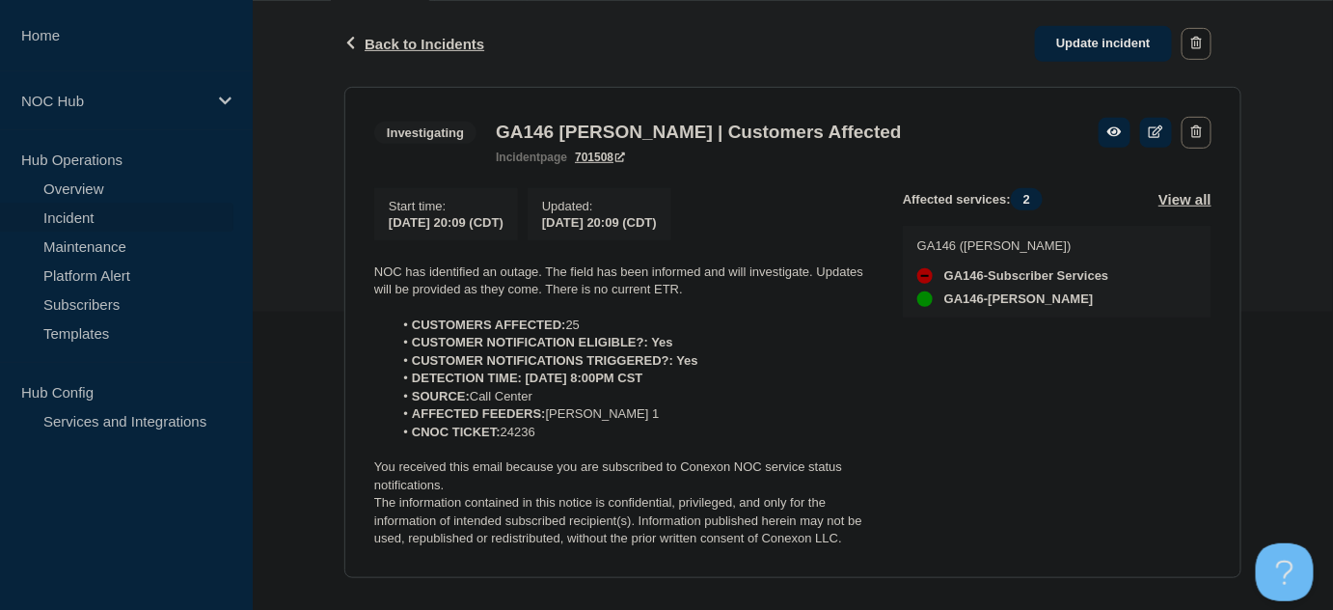
scroll to position [332, 0]
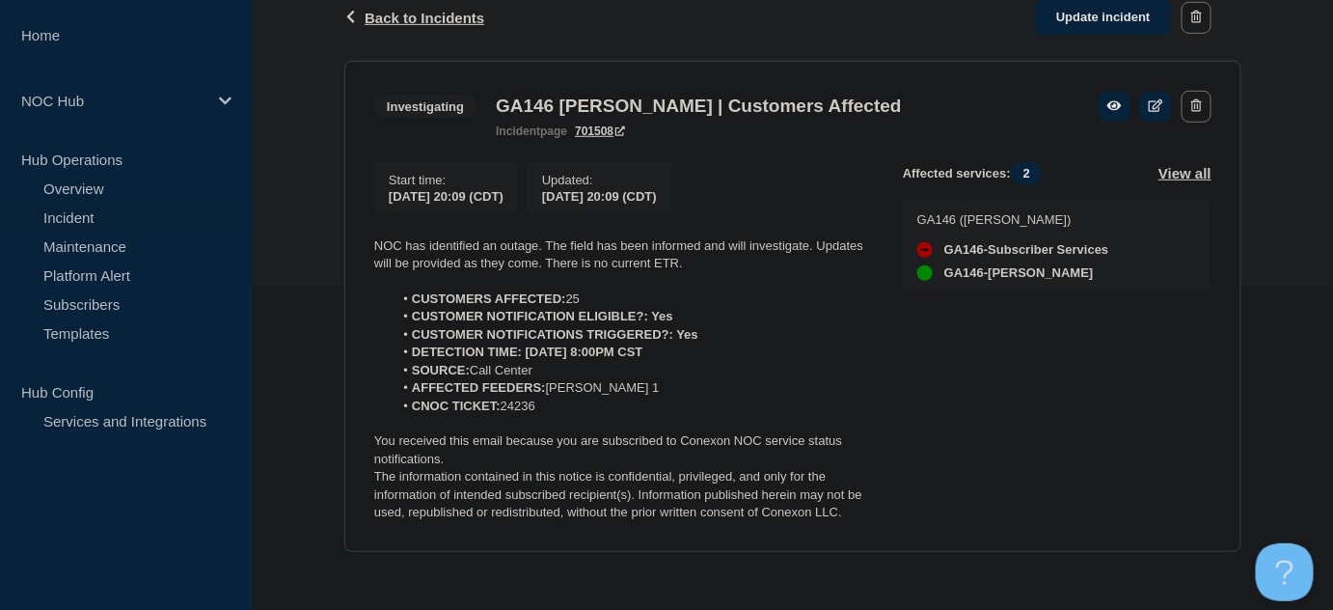
drag, startPoint x: 511, startPoint y: 381, endPoint x: 336, endPoint y: 244, distance: 222.6
click at [336, 244] on div "Back Back to Incidents Update incident Investigating GA146 [PERSON_NAME] | Cust…" at bounding box center [793, 278] width 926 height 606
copy div "NOC has identified an outage. The field has been informed and will investigate.…"
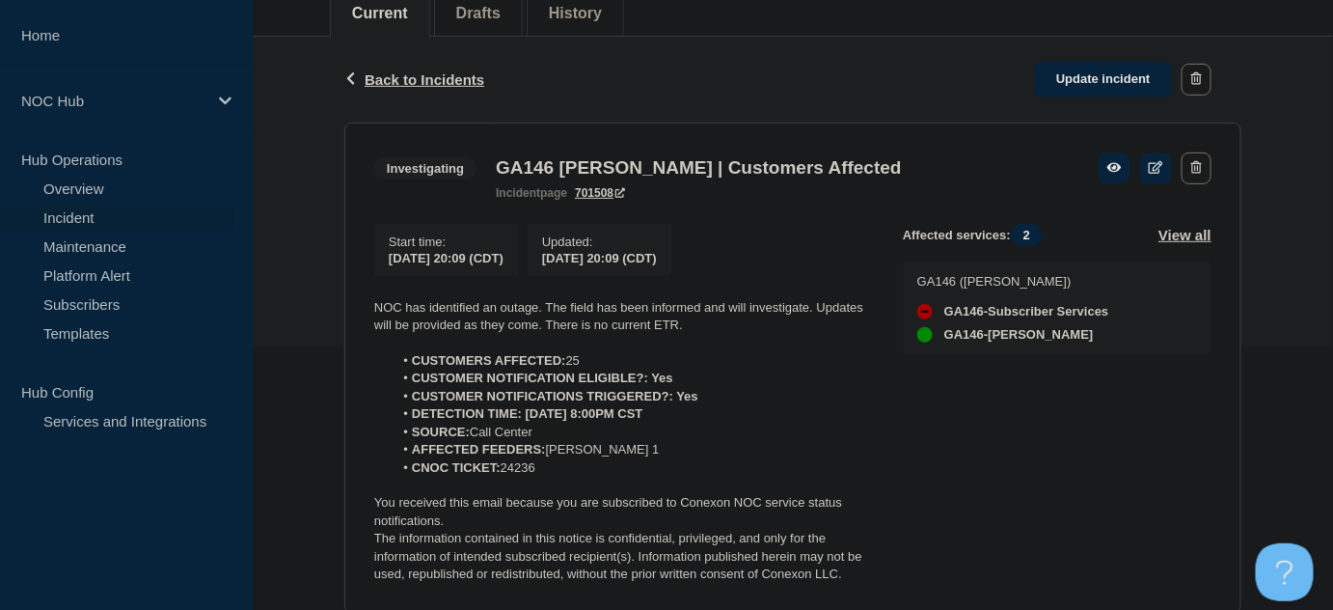
scroll to position [0, 0]
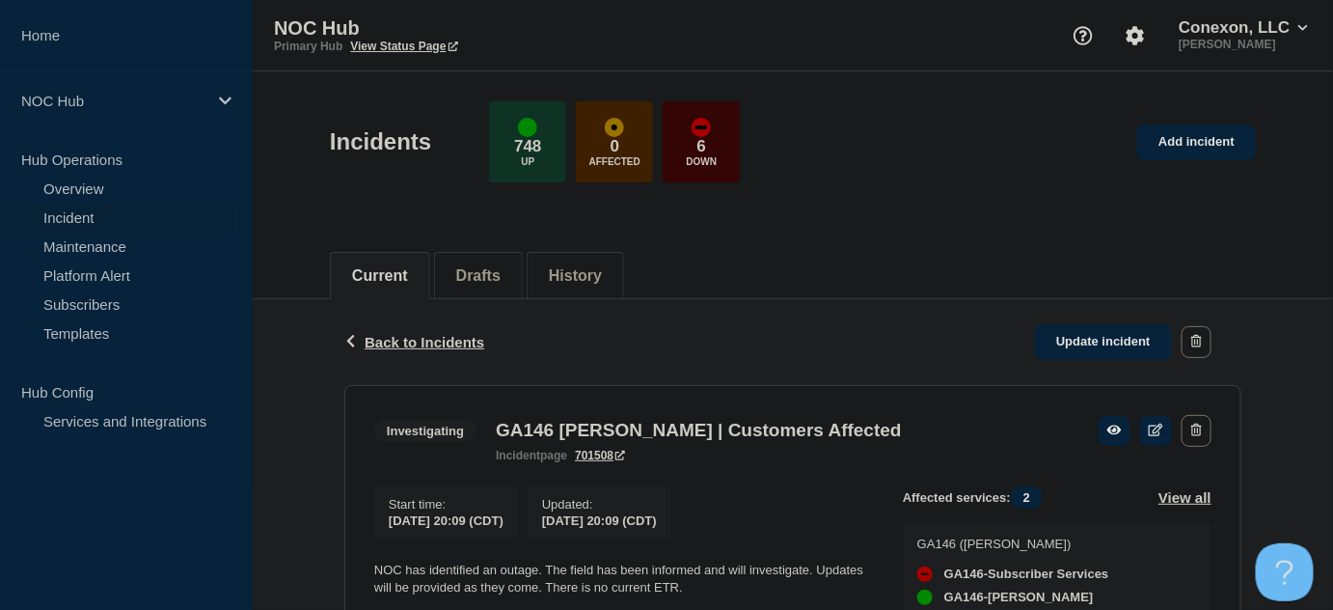
click at [341, 151] on h1 "Incidents" at bounding box center [380, 141] width 101 height 27
click at [648, 366] on div "Back Back to Incidents Update incident" at bounding box center [792, 342] width 897 height 86
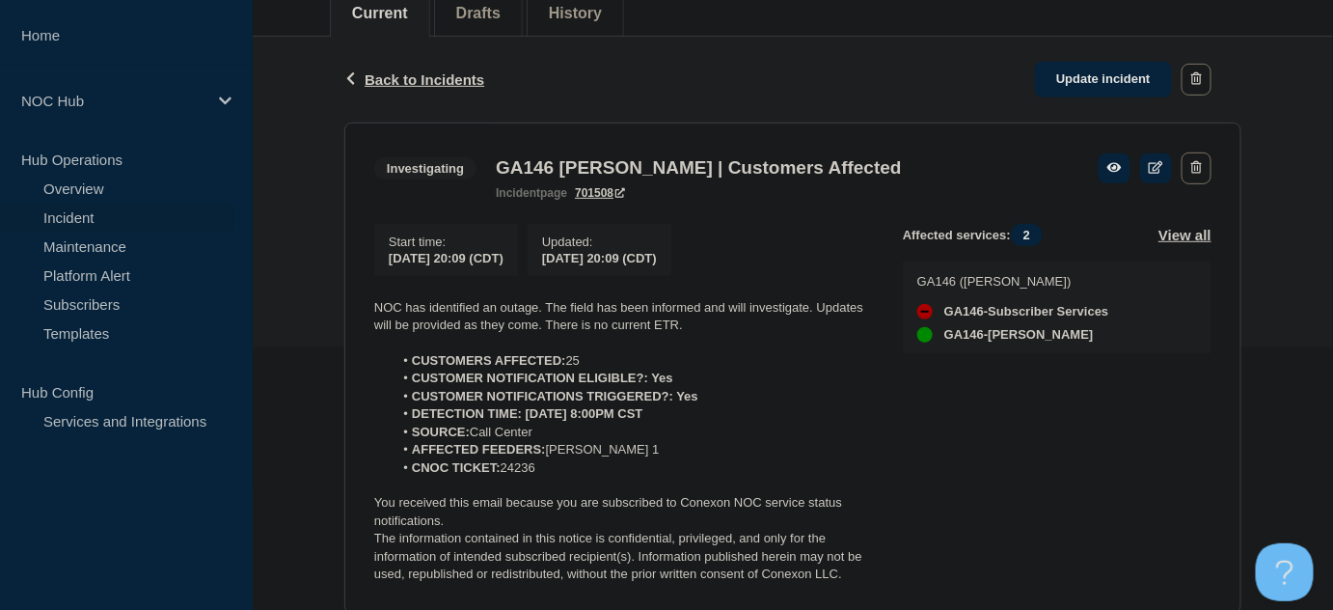
drag, startPoint x: 553, startPoint y: 472, endPoint x: 344, endPoint y: 289, distance: 276.8
click at [344, 289] on section "Investigating GA146 [PERSON_NAME] | Customers Affected incident page 701508 Sta…" at bounding box center [792, 367] width 897 height 491
copy div "NOC has identified an outage. The field has been informed and will investigate.…"
click at [1102, 66] on link "Update incident" at bounding box center [1103, 80] width 137 height 36
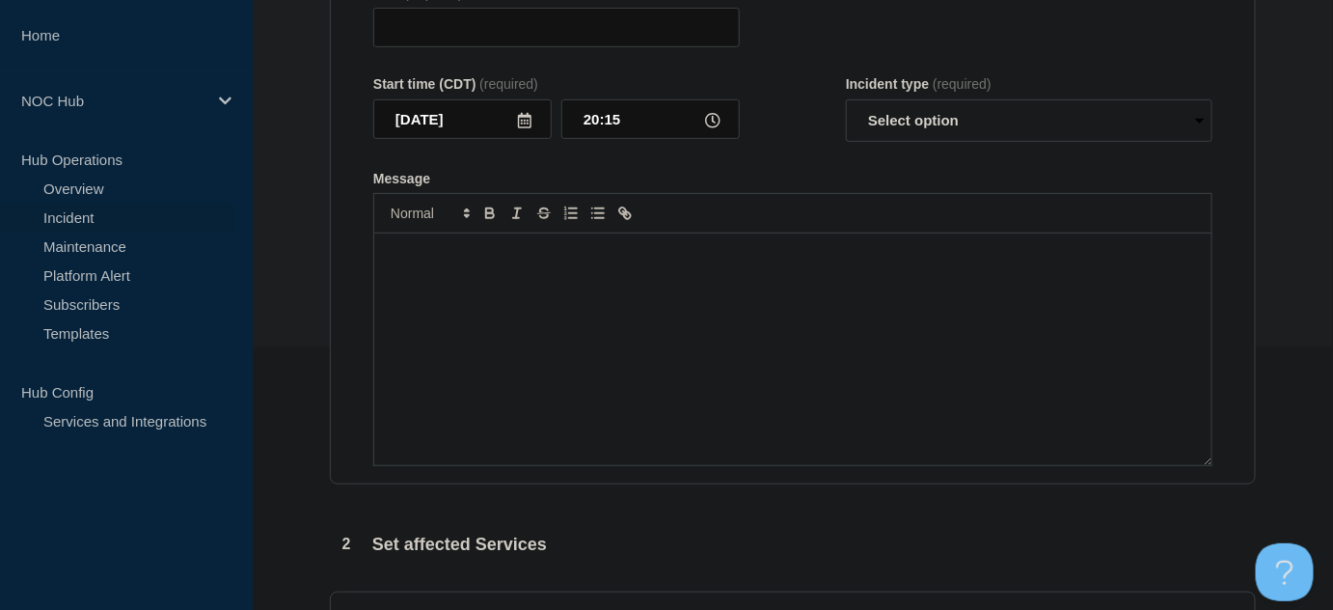
type input "GA146 [PERSON_NAME] | Customers Affected"
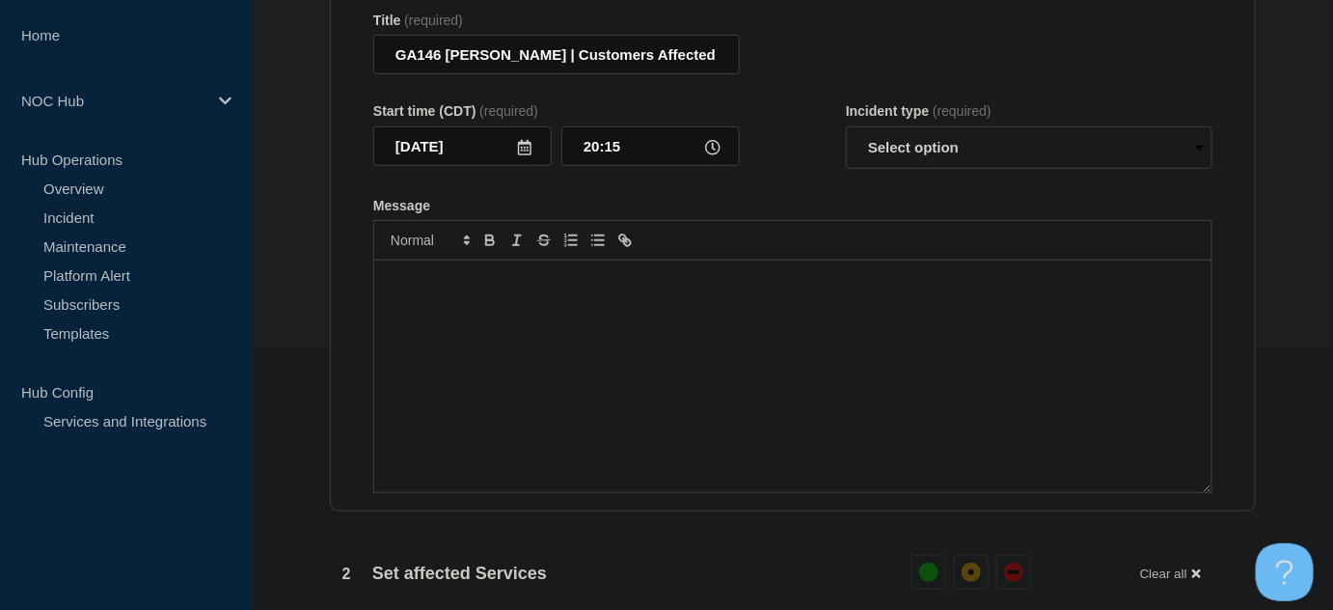
click at [651, 289] on p "Message" at bounding box center [793, 280] width 808 height 17
paste div "Message"
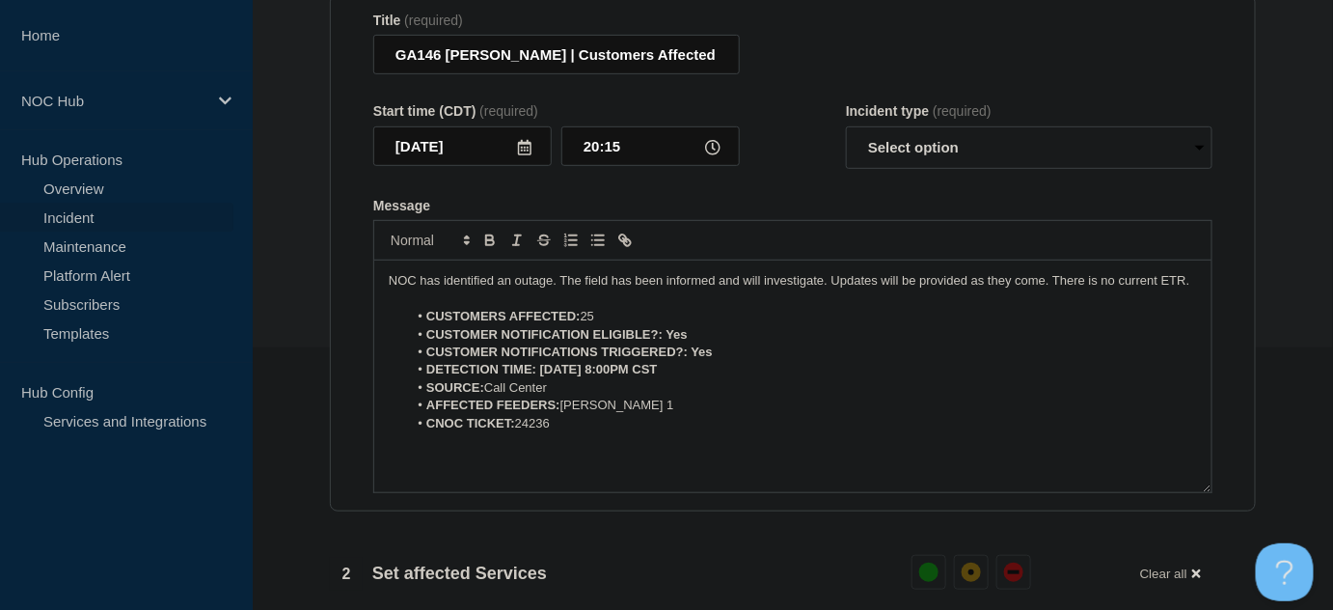
drag, startPoint x: 585, startPoint y: 321, endPoint x: 606, endPoint y: 322, distance: 20.3
click at [606, 322] on li "CUSTOMERS AFFECTED: 25" at bounding box center [803, 316] width 790 height 17
click at [643, 287] on p "NOC has identified an outage. The field has been informed and will investigate.…" at bounding box center [793, 280] width 808 height 17
click at [904, 166] on select "Select option Investigating Identified Monitoring Resolved" at bounding box center [1029, 147] width 366 height 42
select select "investigating"
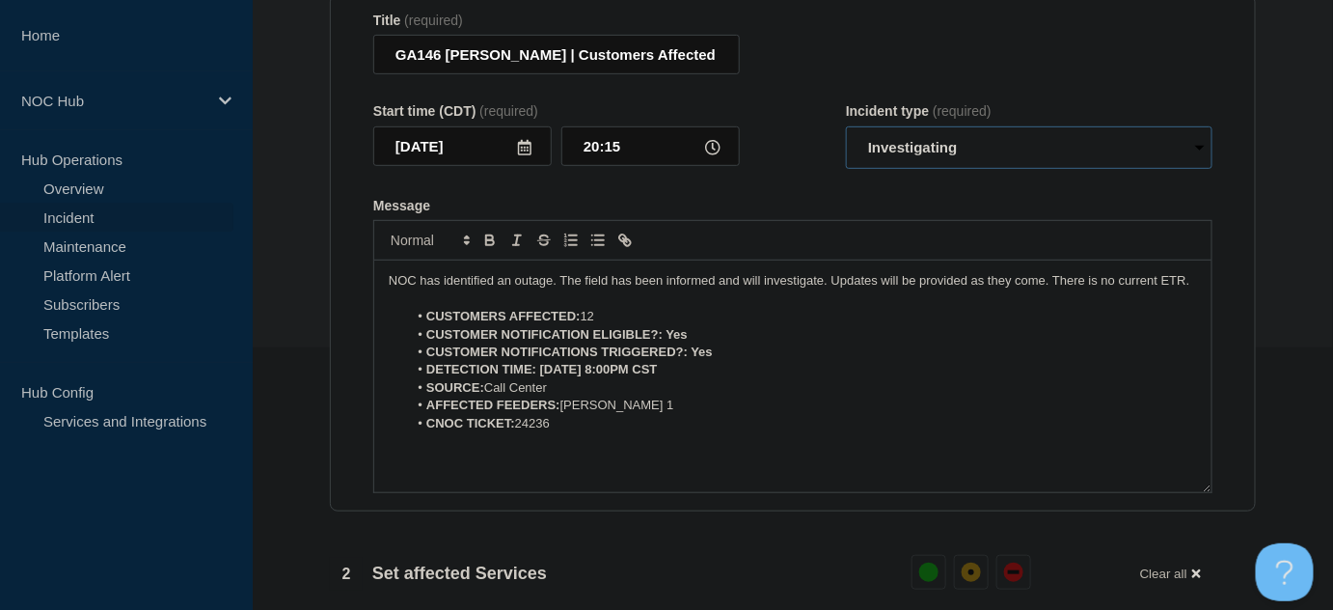
click at [846, 135] on select "Select option Investigating Identified Monitoring Resolved" at bounding box center [1029, 147] width 366 height 42
click at [800, 194] on form "Title (required) GA146 [PERSON_NAME] | Customers Affected Start time (CDT) (req…" at bounding box center [792, 253] width 839 height 481
click at [330, 339] on section "Title (required) GA146 [PERSON_NAME] | Customers Affected Start time (CDT) (req…" at bounding box center [793, 253] width 926 height 518
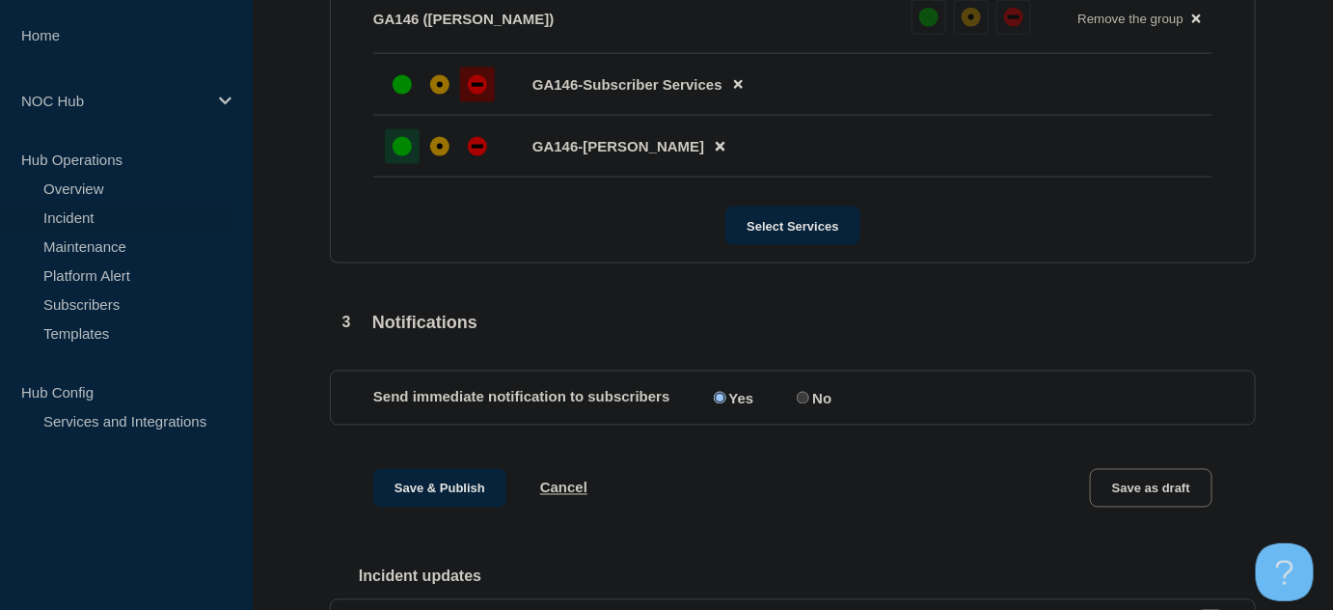
scroll to position [1050, 0]
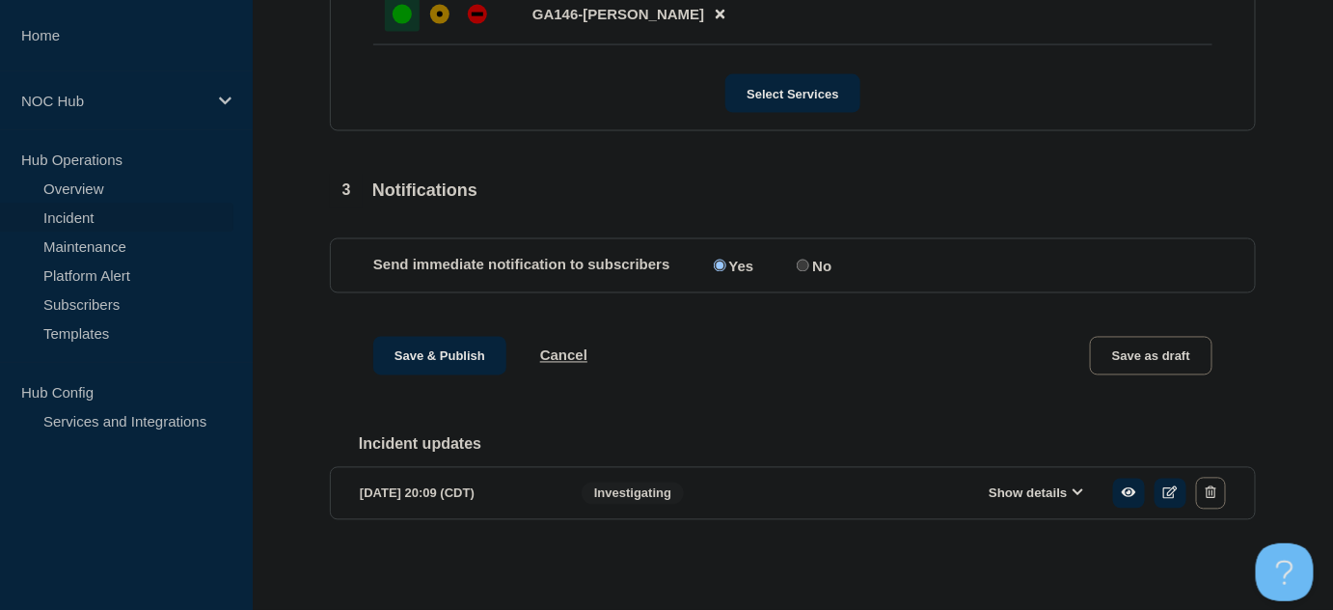
click at [806, 261] on input "No" at bounding box center [803, 265] width 13 height 13
radio input "true"
click at [717, 259] on input "Yes" at bounding box center [720, 265] width 13 height 13
radio input "true"
radio input "false"
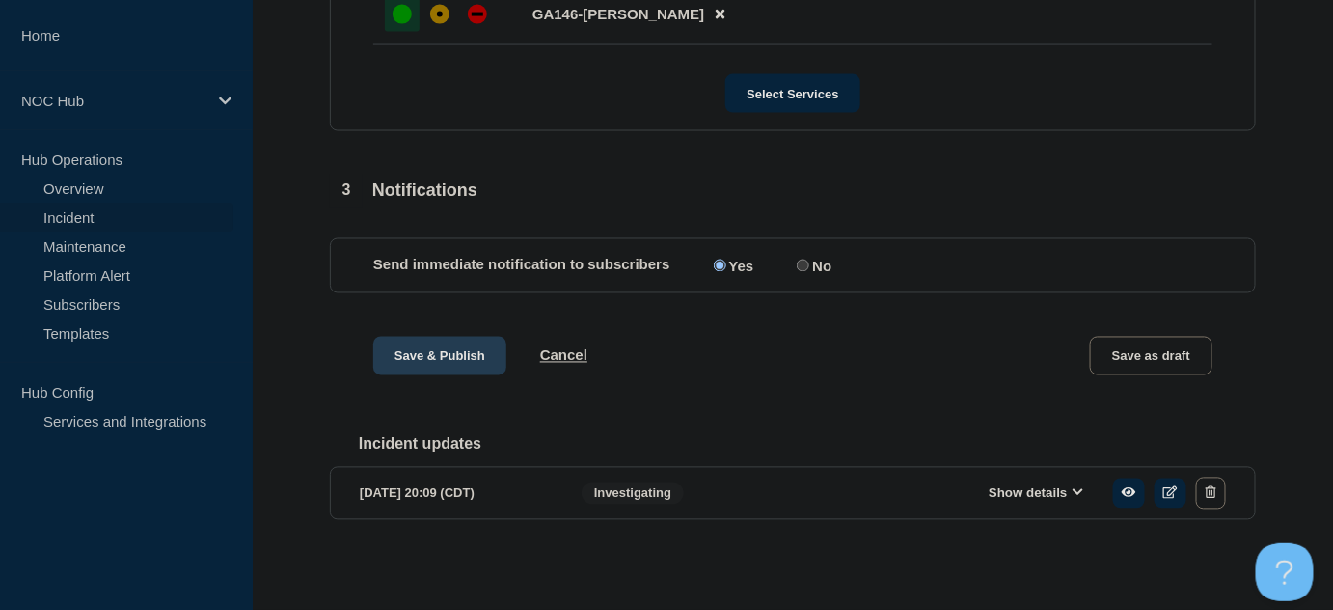
click at [401, 359] on button "Save & Publish" at bounding box center [439, 356] width 133 height 39
